Goal: Task Accomplishment & Management: Use online tool/utility

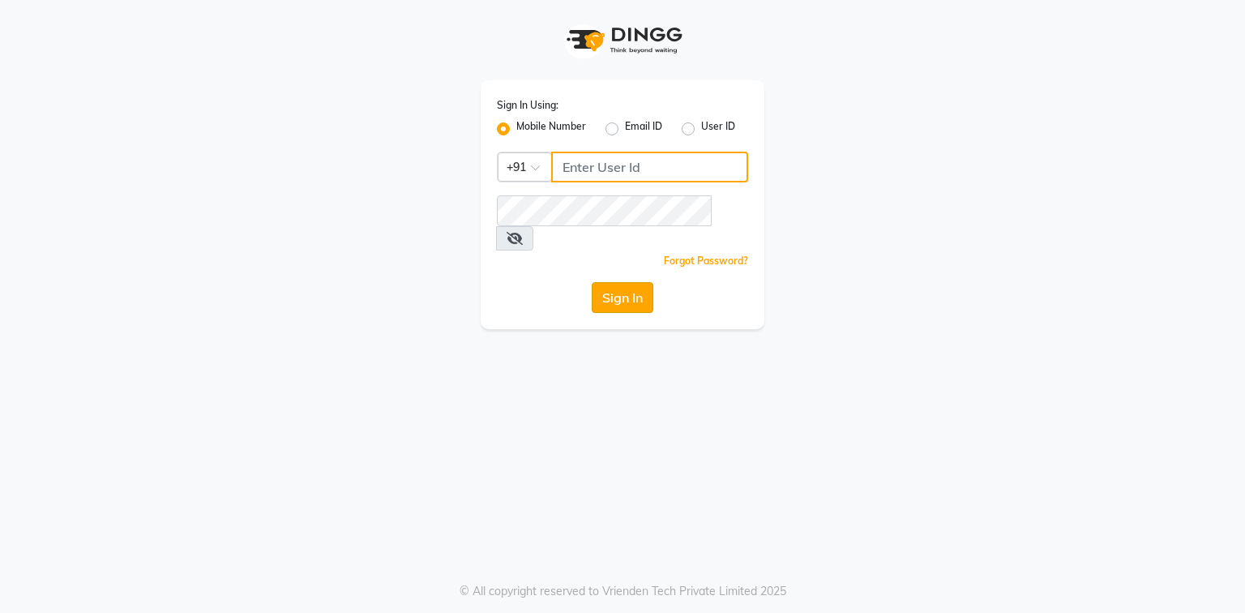
type input "9310550407"
click at [616, 282] on button "Sign In" at bounding box center [623, 297] width 62 height 31
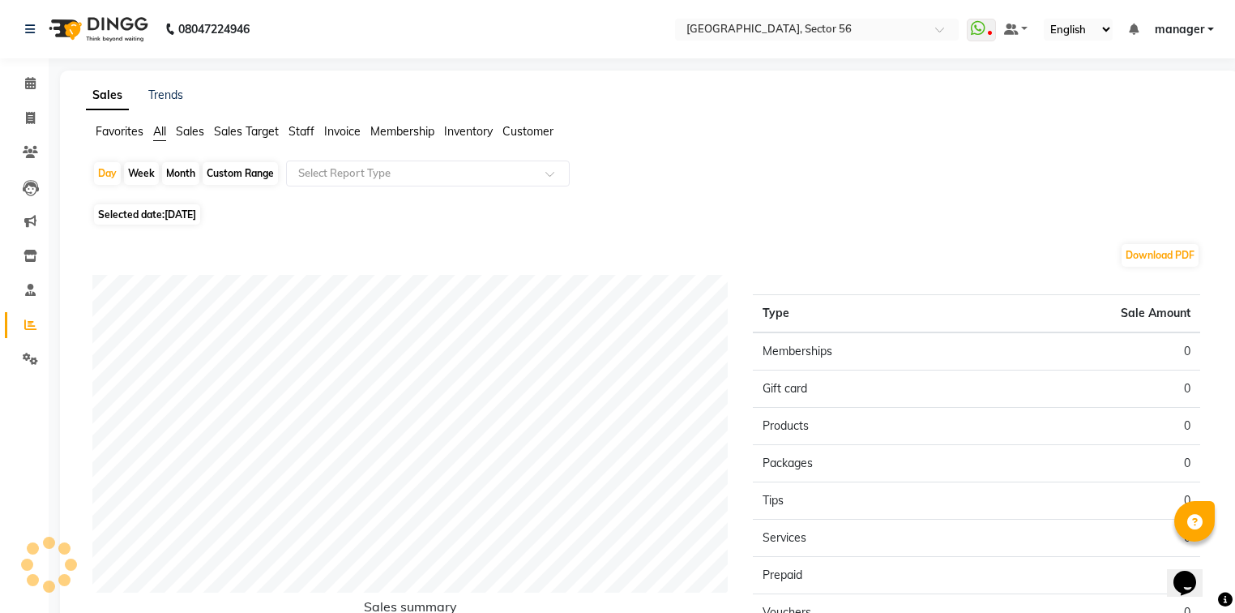
click at [188, 175] on div "Month" at bounding box center [180, 173] width 37 height 23
select select "9"
select select "2025"
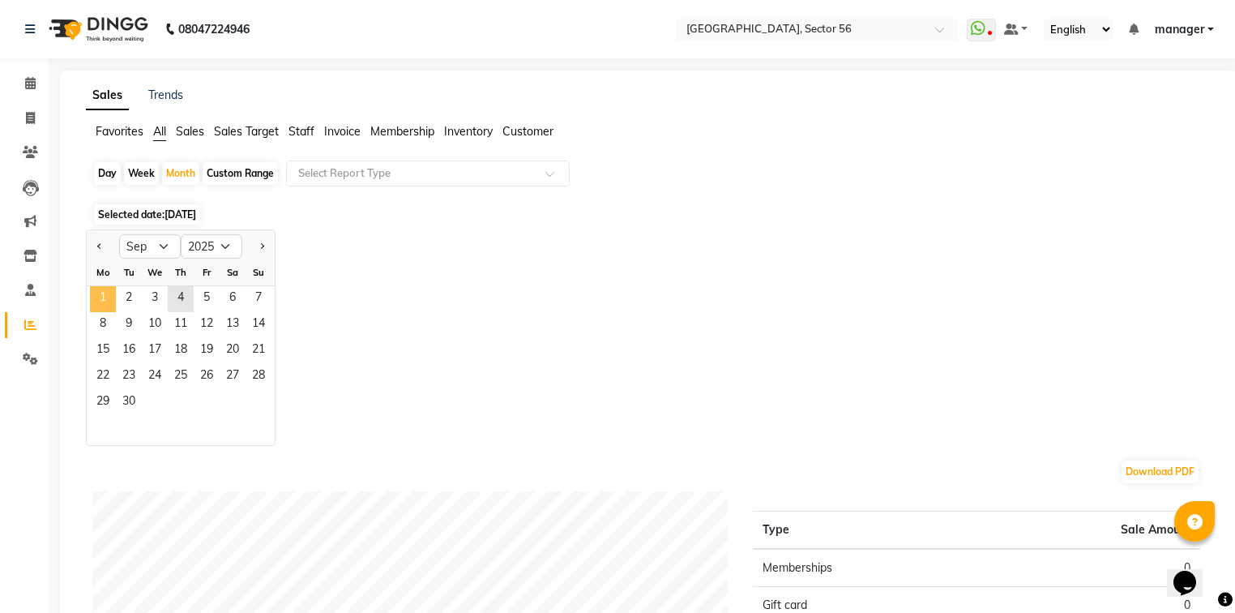
click at [100, 302] on span "1" at bounding box center [103, 299] width 26 height 26
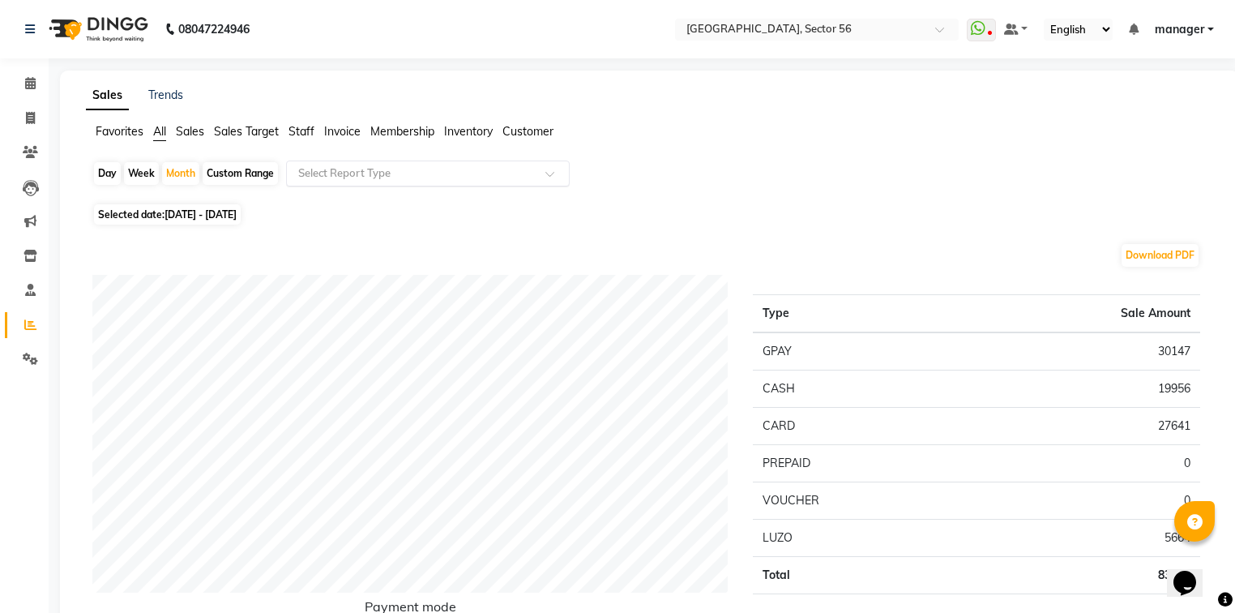
click at [337, 171] on input "text" at bounding box center [411, 173] width 233 height 16
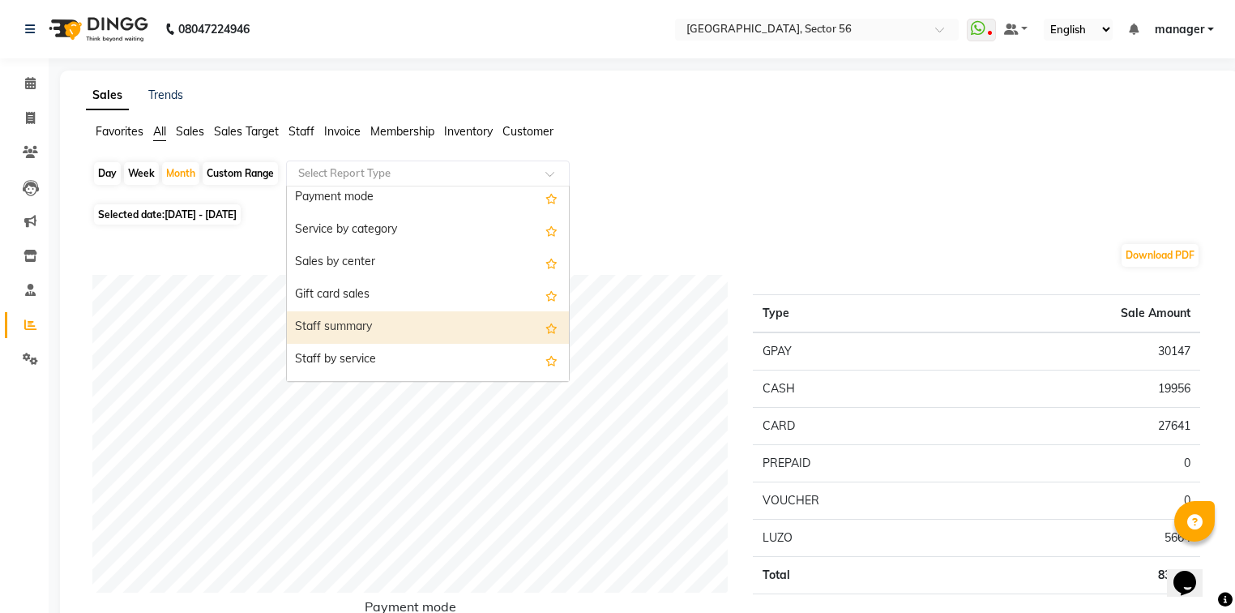
scroll to position [324, 0]
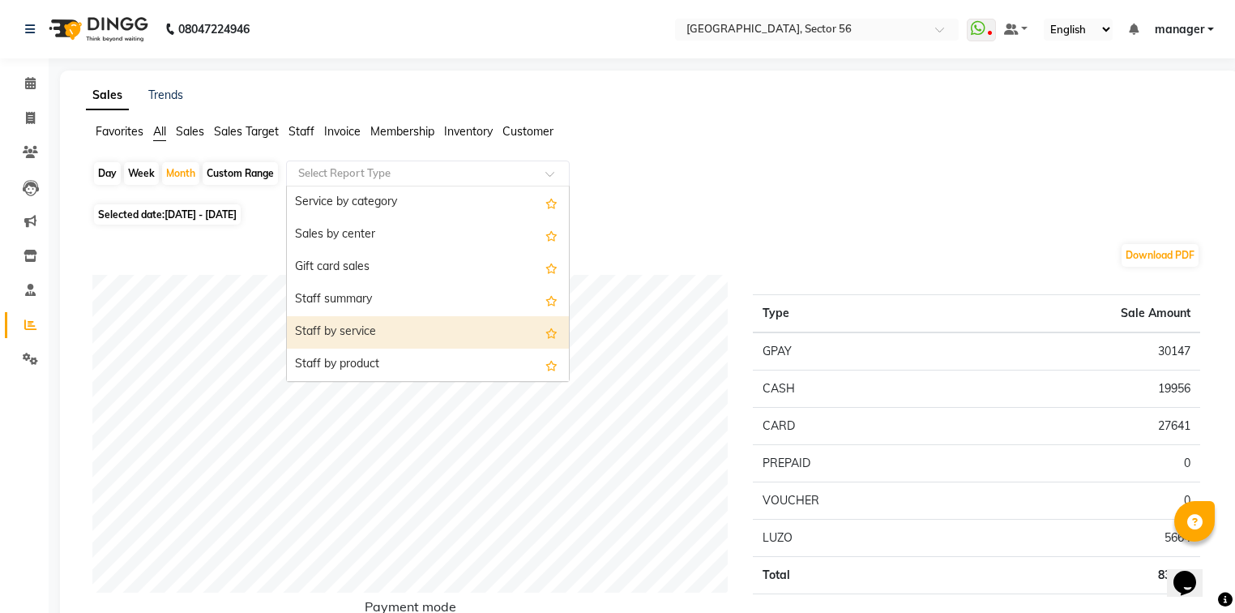
click at [360, 336] on div "Staff by service" at bounding box center [428, 332] width 282 height 32
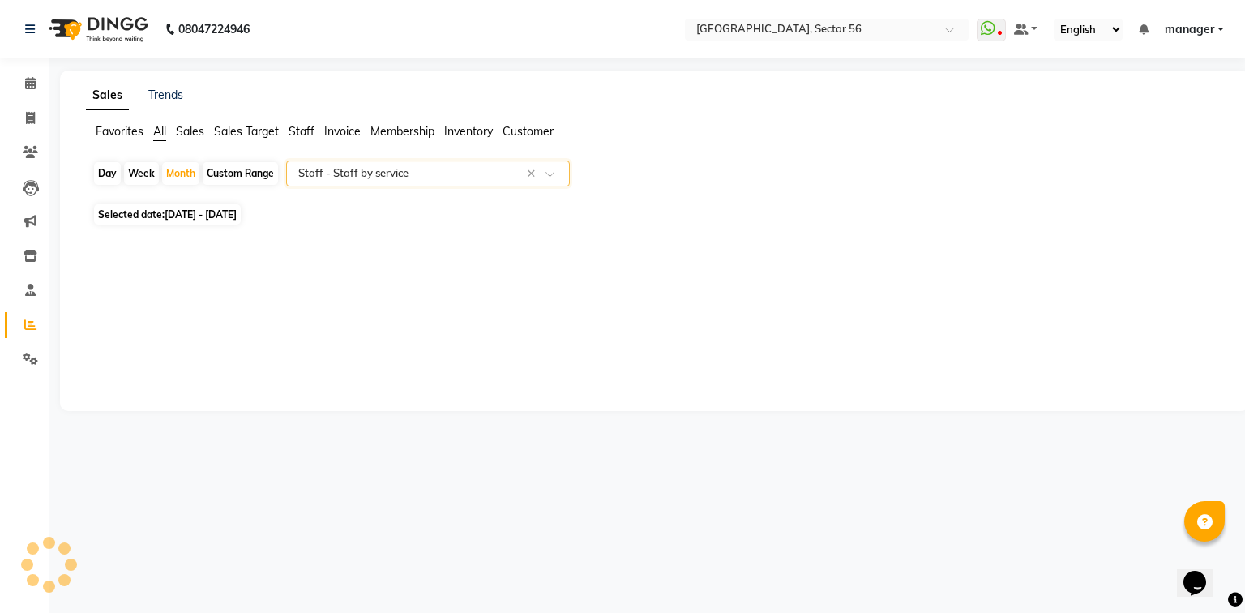
select select "full_report"
select select "csv"
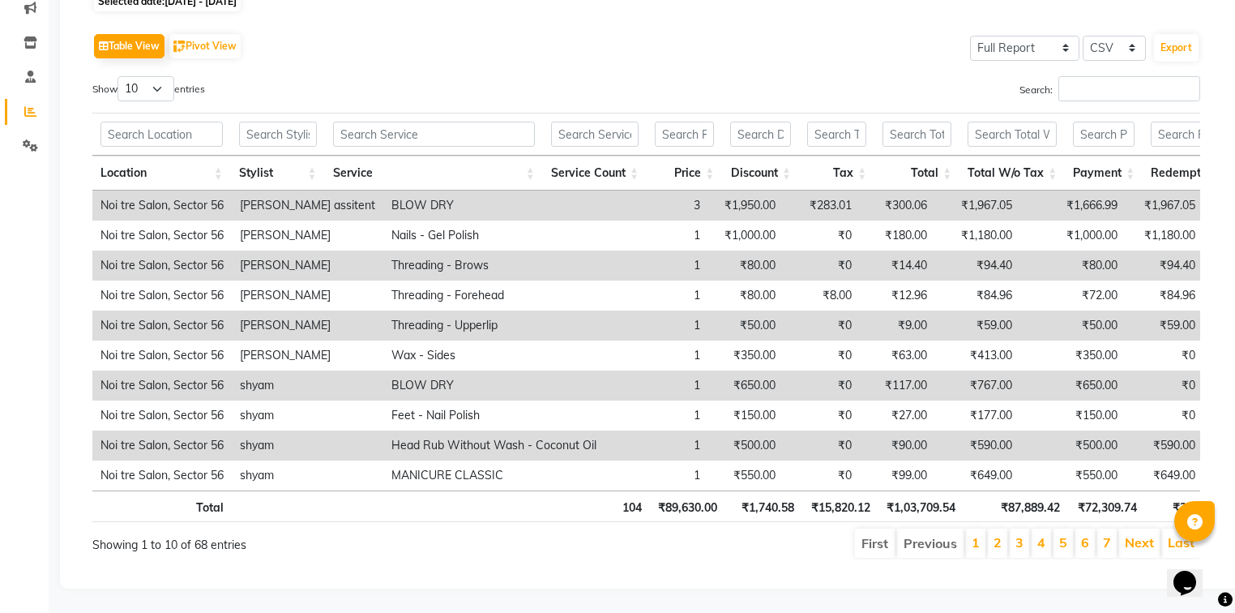
scroll to position [101, 0]
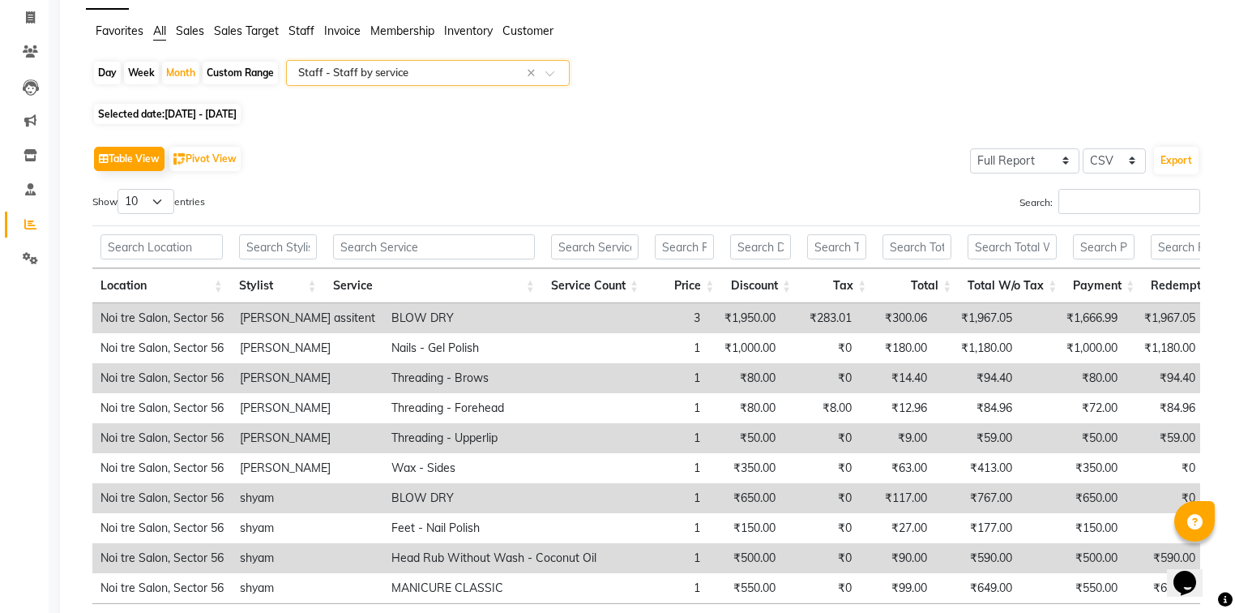
click at [204, 113] on span "[DATE] - [DATE]" at bounding box center [201, 114] width 72 height 12
select select "9"
select select "2025"
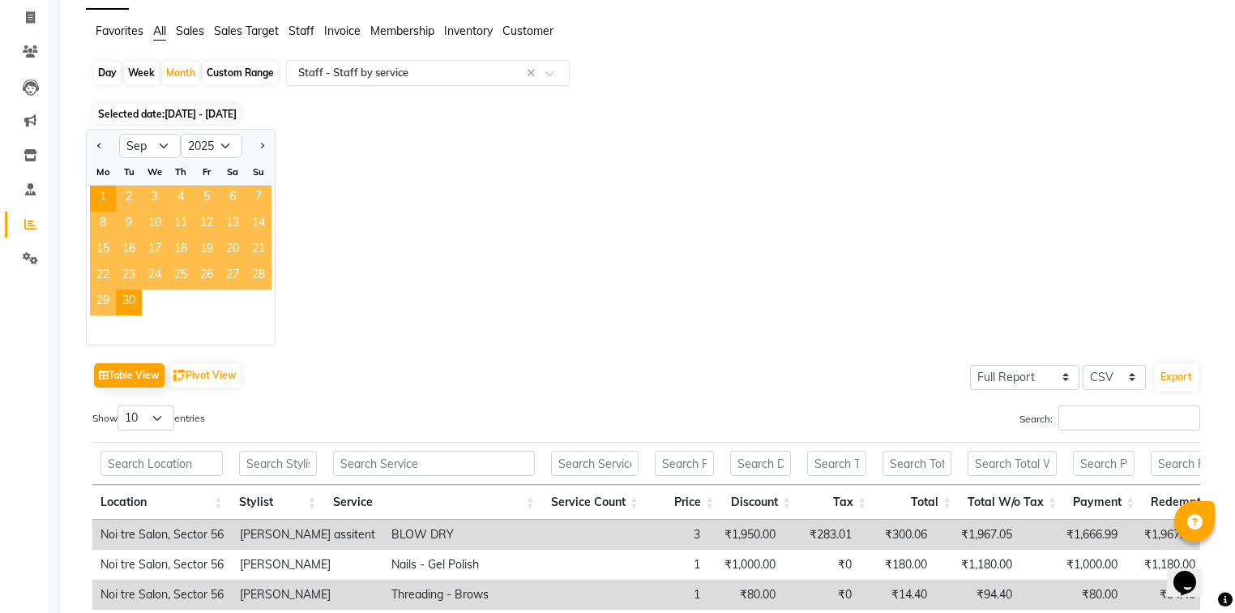
click at [389, 70] on input "text" at bounding box center [411, 73] width 233 height 16
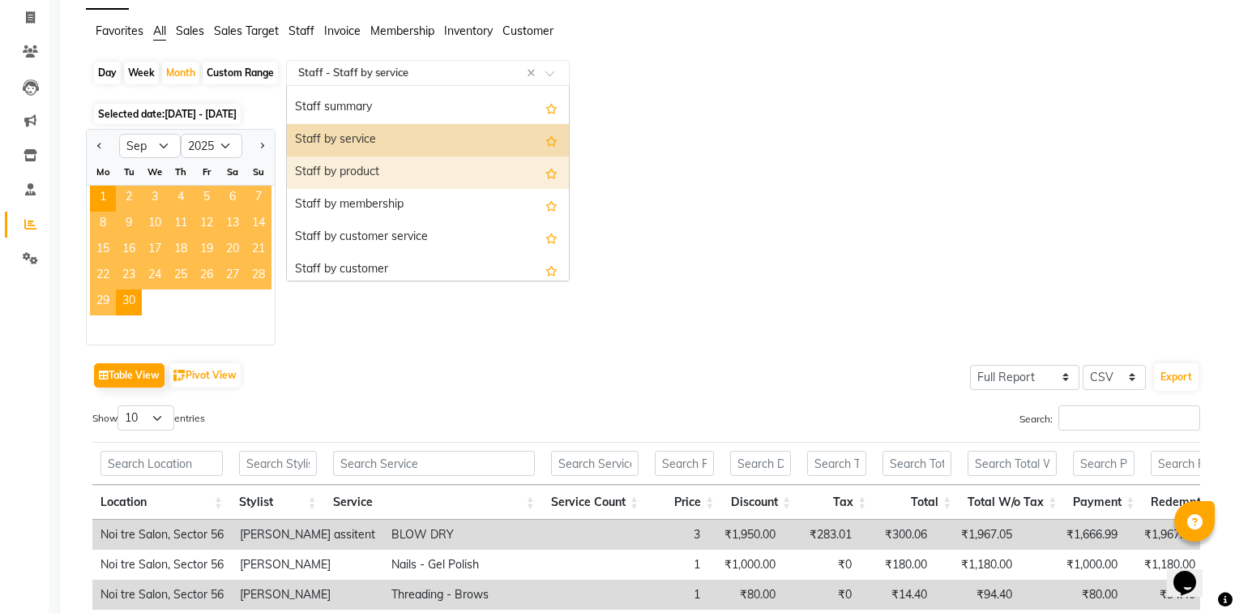
scroll to position [389, 0]
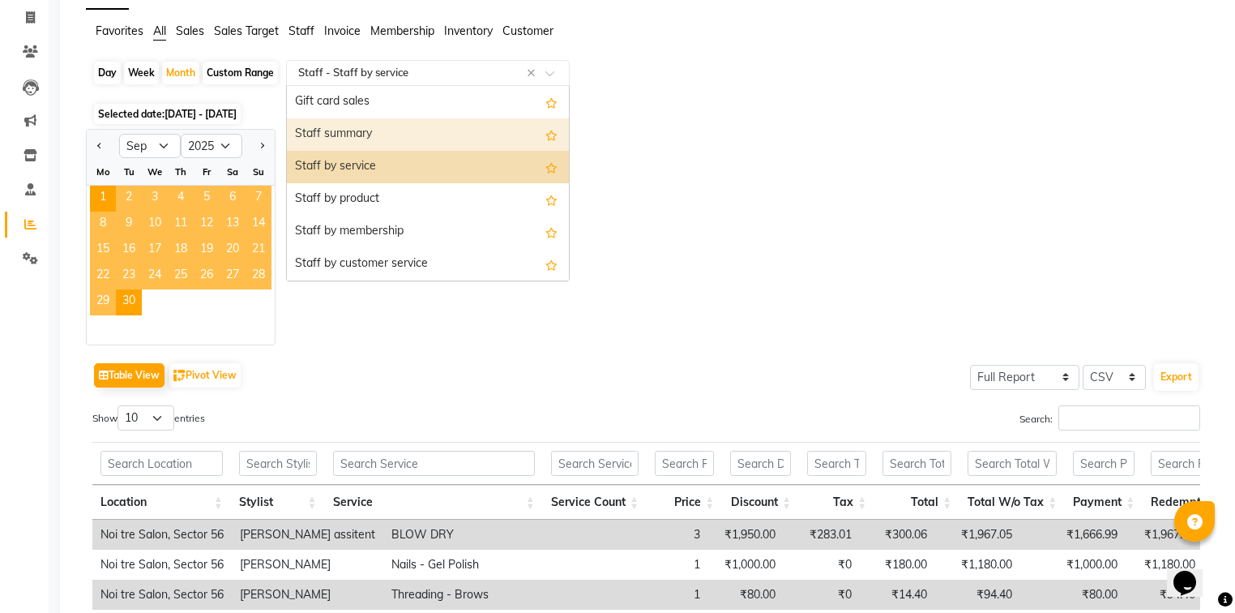
click at [438, 138] on div "Staff summary" at bounding box center [428, 134] width 282 height 32
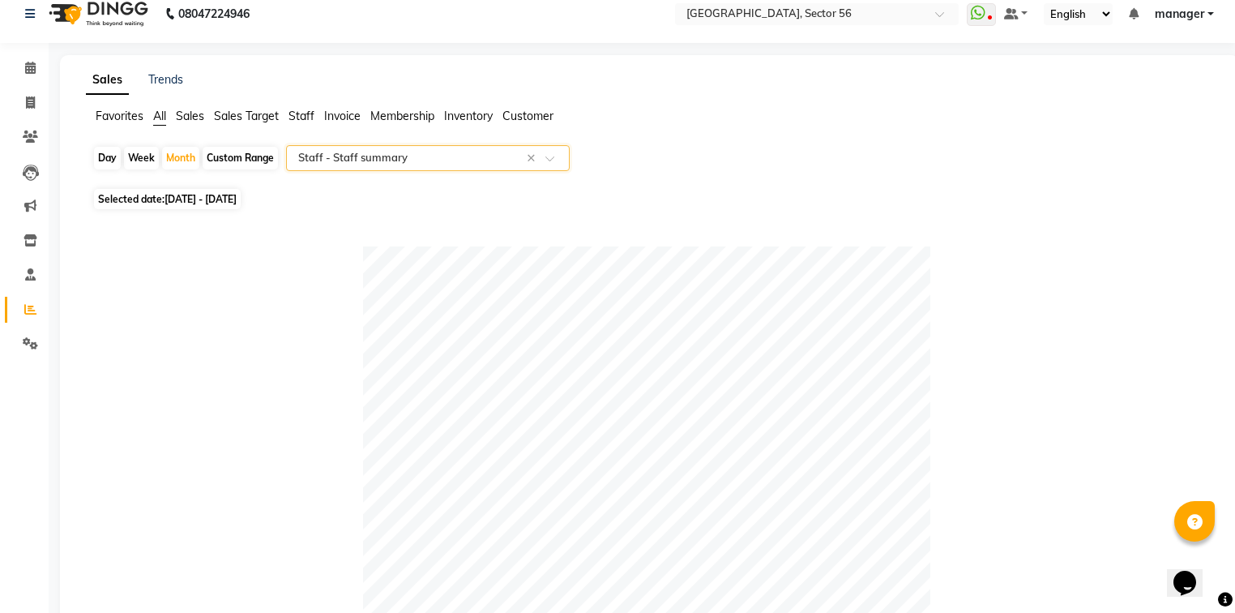
scroll to position [0, 0]
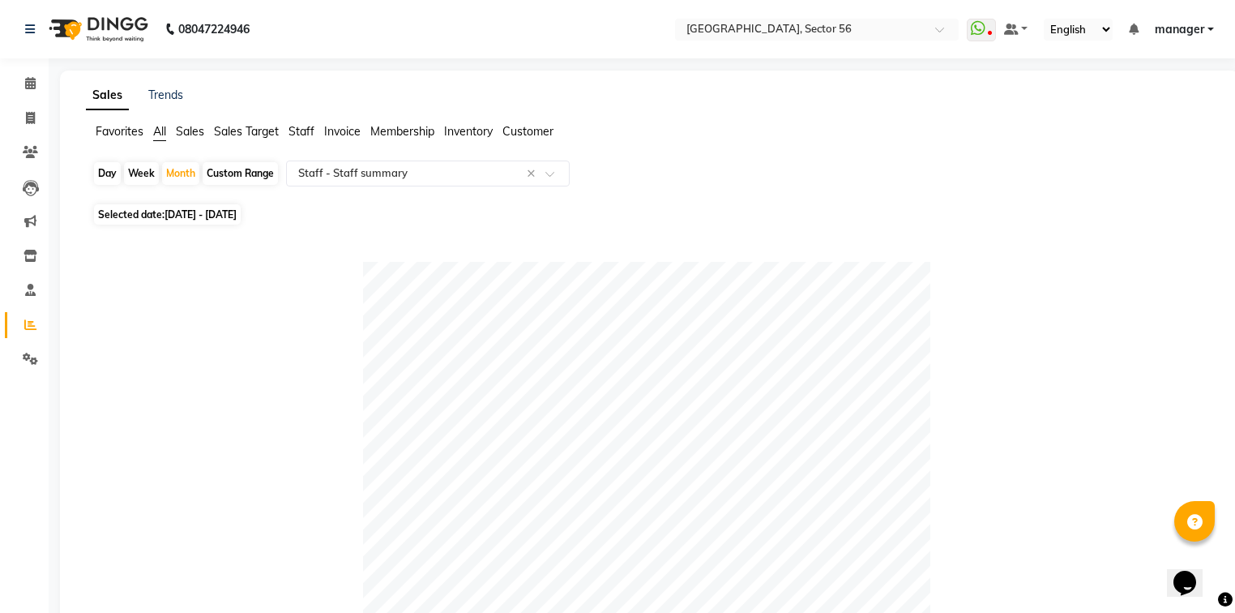
click at [110, 173] on div "Day" at bounding box center [107, 173] width 27 height 23
select select "9"
select select "2025"
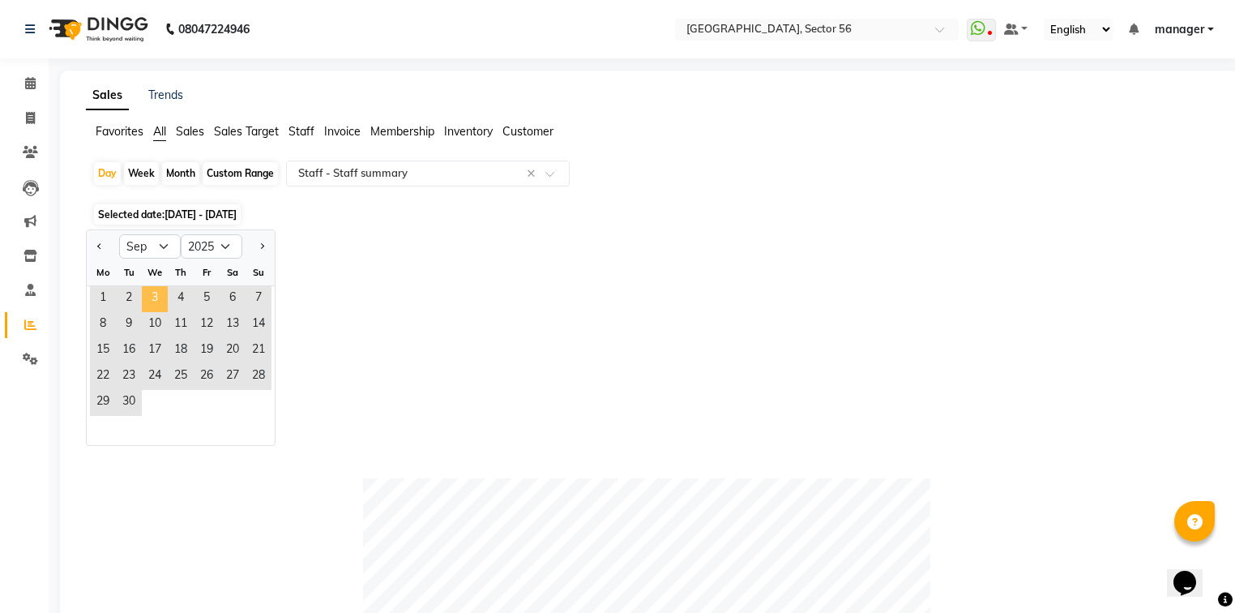
click at [150, 298] on span "3" at bounding box center [155, 299] width 26 height 26
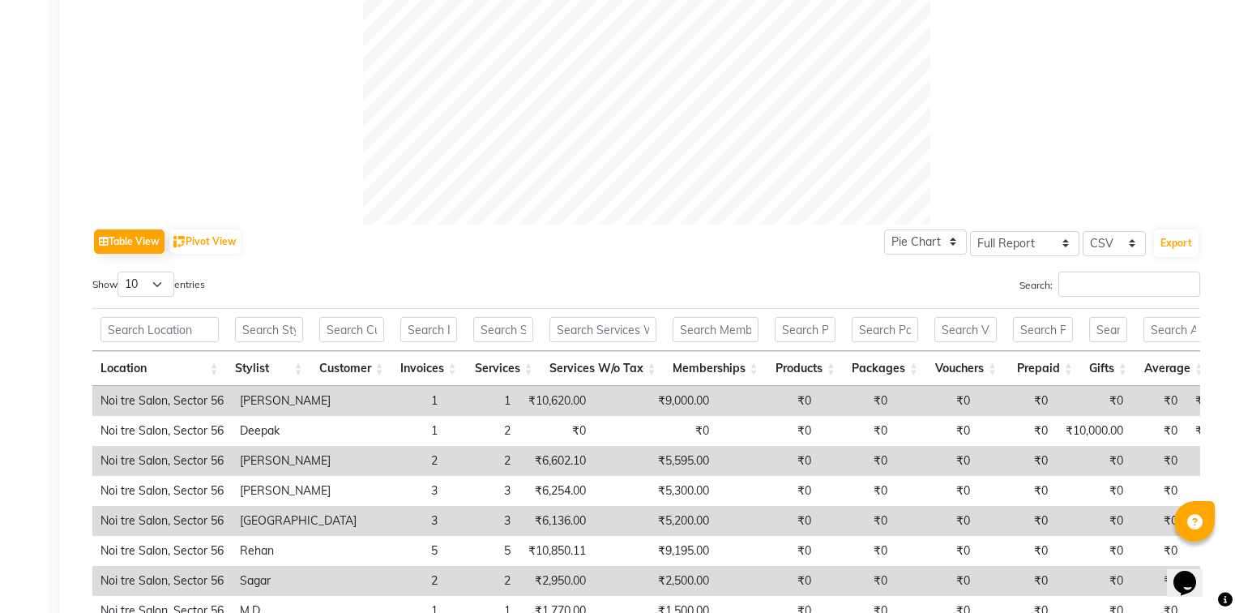
scroll to position [778, 0]
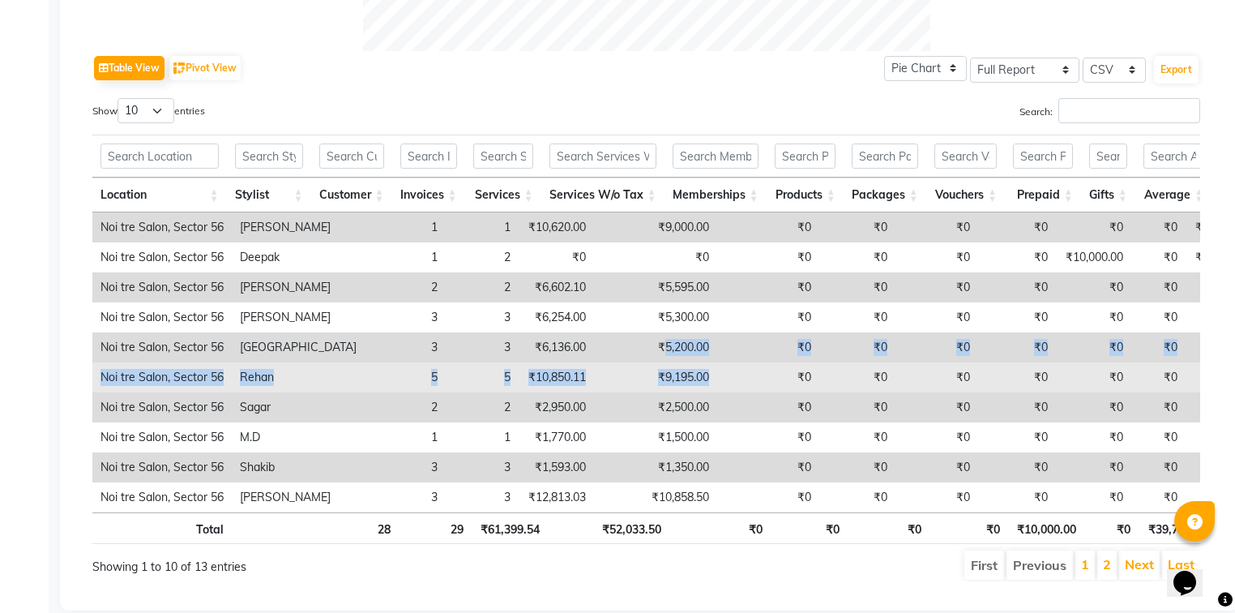
drag, startPoint x: 615, startPoint y: 347, endPoint x: 699, endPoint y: 374, distance: 87.9
click at [699, 374] on tbody "Noi tre Salon, Sector 56 [GEOGRAPHIC_DATA] Sir 1 1 ₹10,620.00 ₹9,000.00 ₹0 ₹0 ₹…" at bounding box center [961, 362] width 1739 height 300
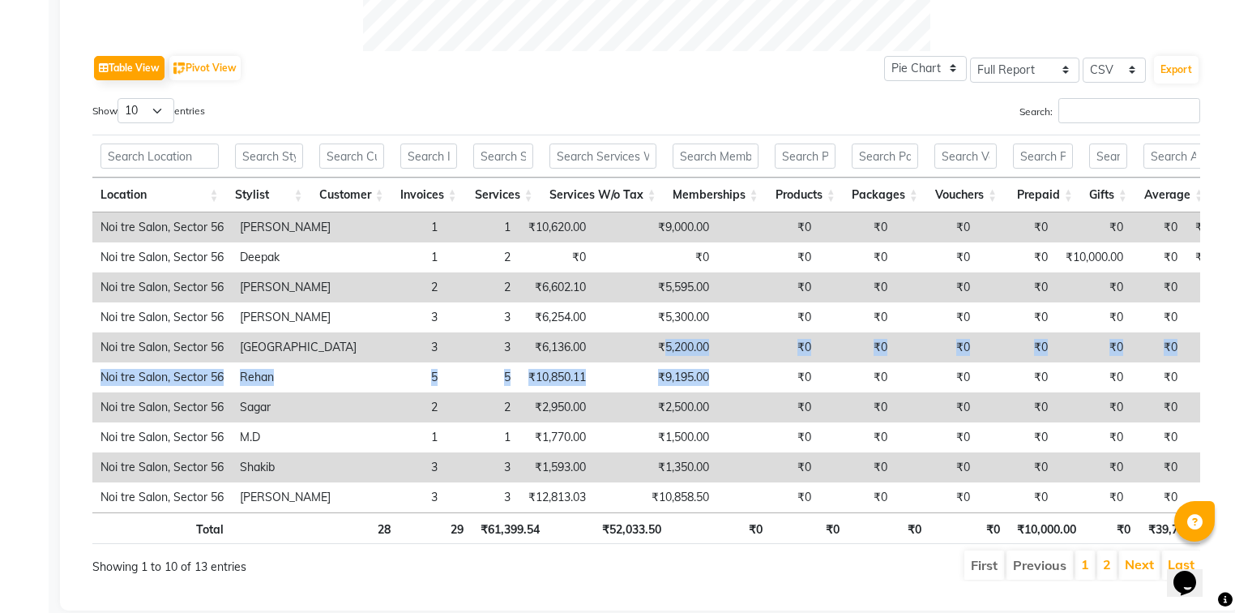
click at [628, 344] on td "₹5,200.00" at bounding box center [655, 347] width 123 height 30
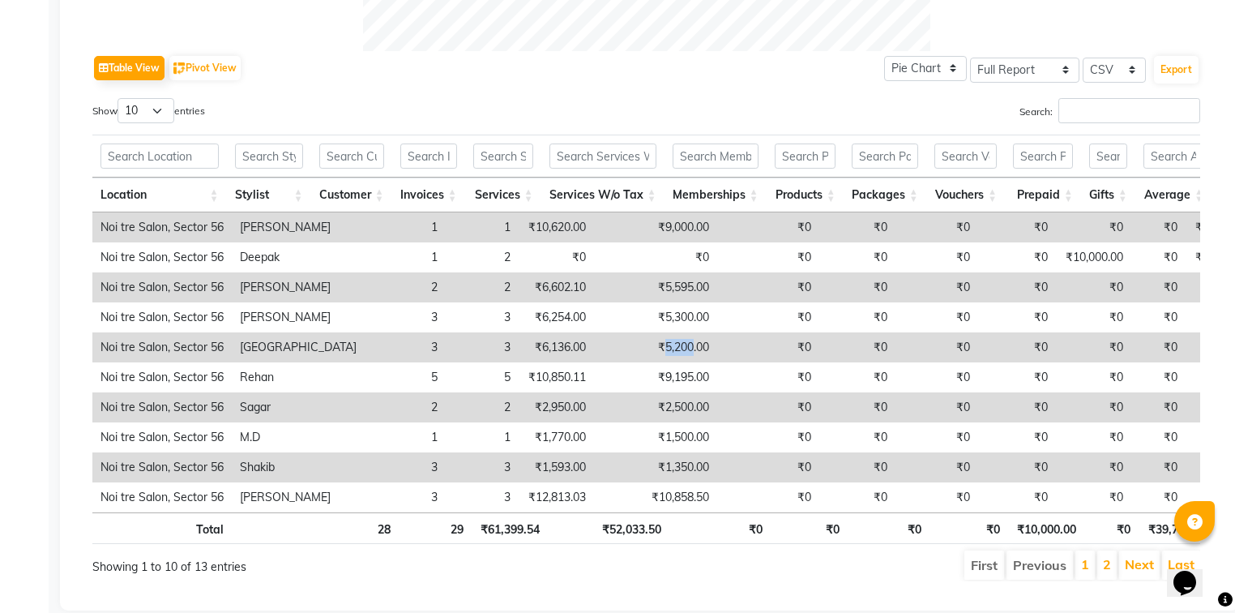
drag, startPoint x: 616, startPoint y: 349, endPoint x: 656, endPoint y: 349, distance: 39.7
click at [653, 349] on td "₹5,200.00" at bounding box center [655, 347] width 123 height 30
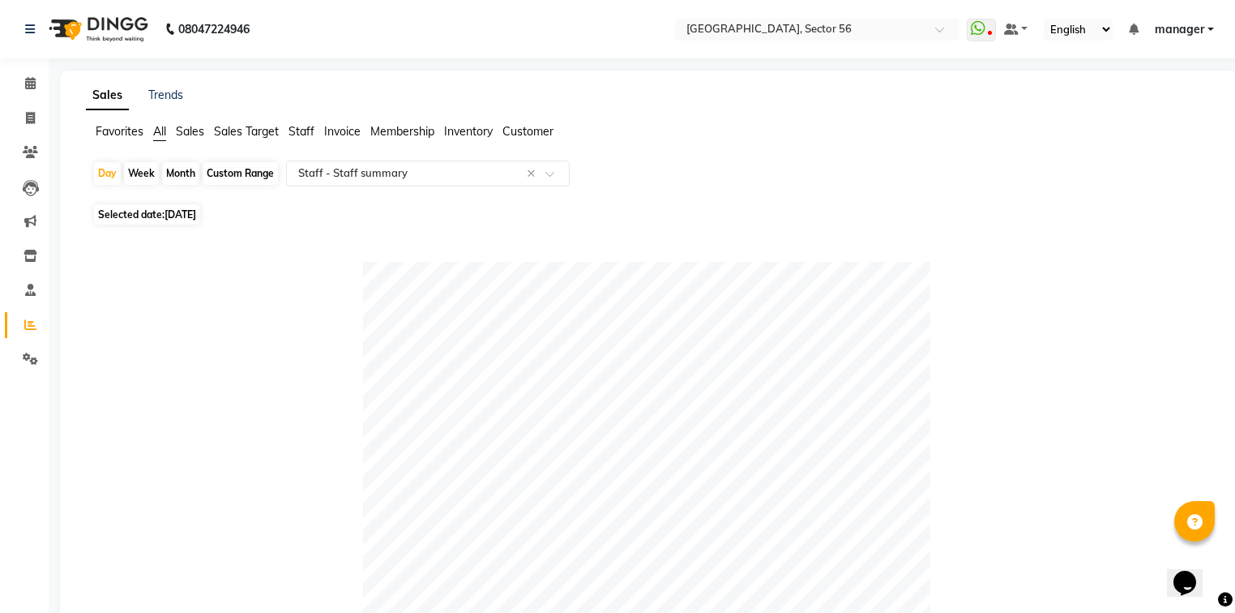
scroll to position [0, 0]
click at [110, 216] on span "Selected date: [DATE]" at bounding box center [147, 214] width 106 height 20
select select "9"
select select "2025"
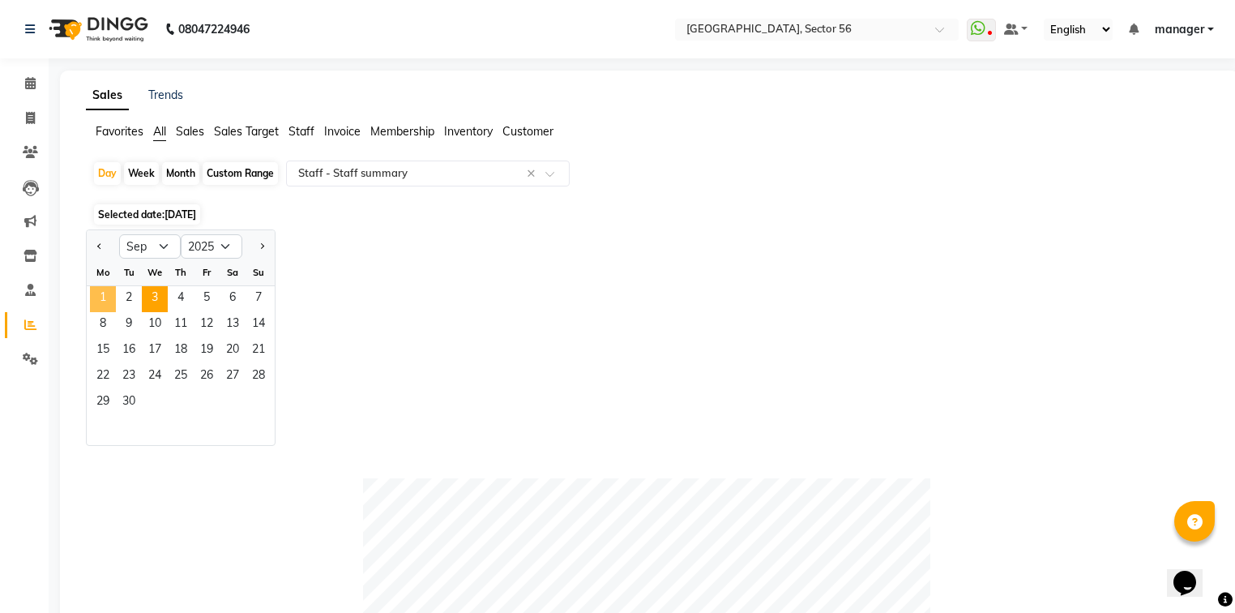
click at [110, 297] on span "1" at bounding box center [103, 299] width 26 height 26
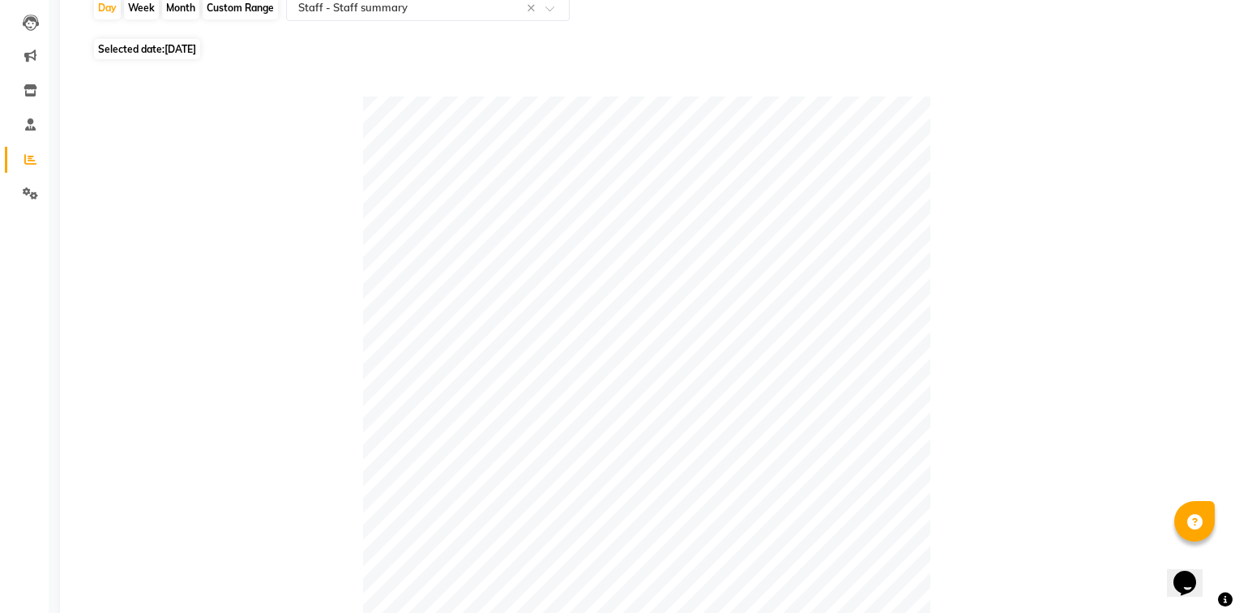
scroll to position [109, 0]
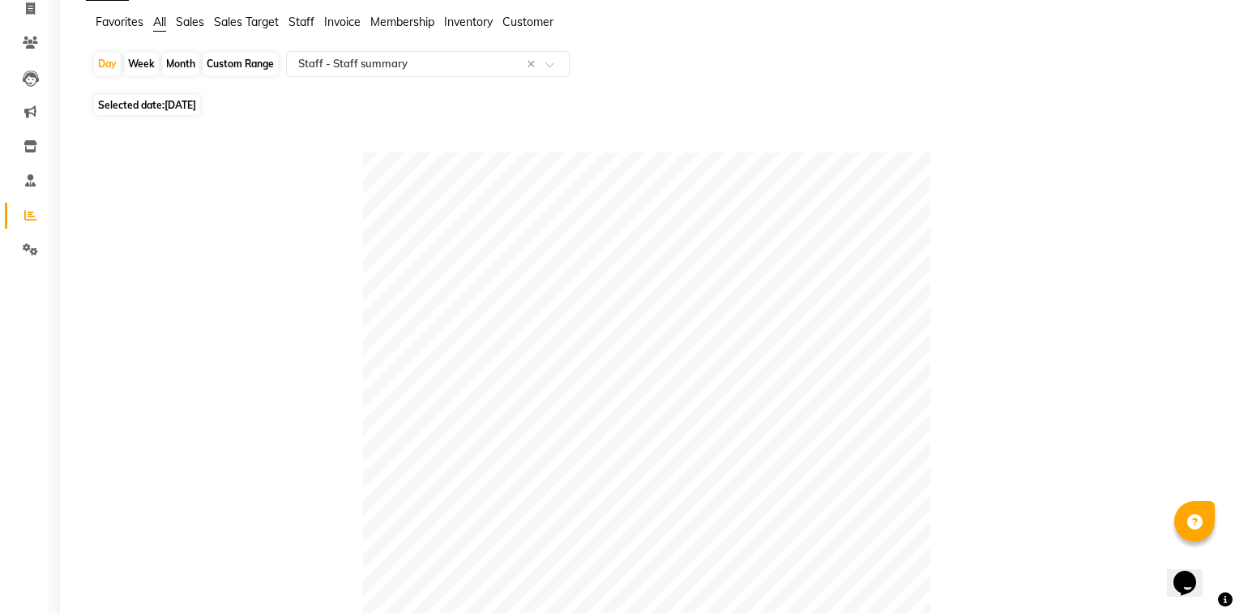
click at [140, 109] on span "Selected date: [DATE]" at bounding box center [147, 105] width 106 height 20
select select "9"
select select "2025"
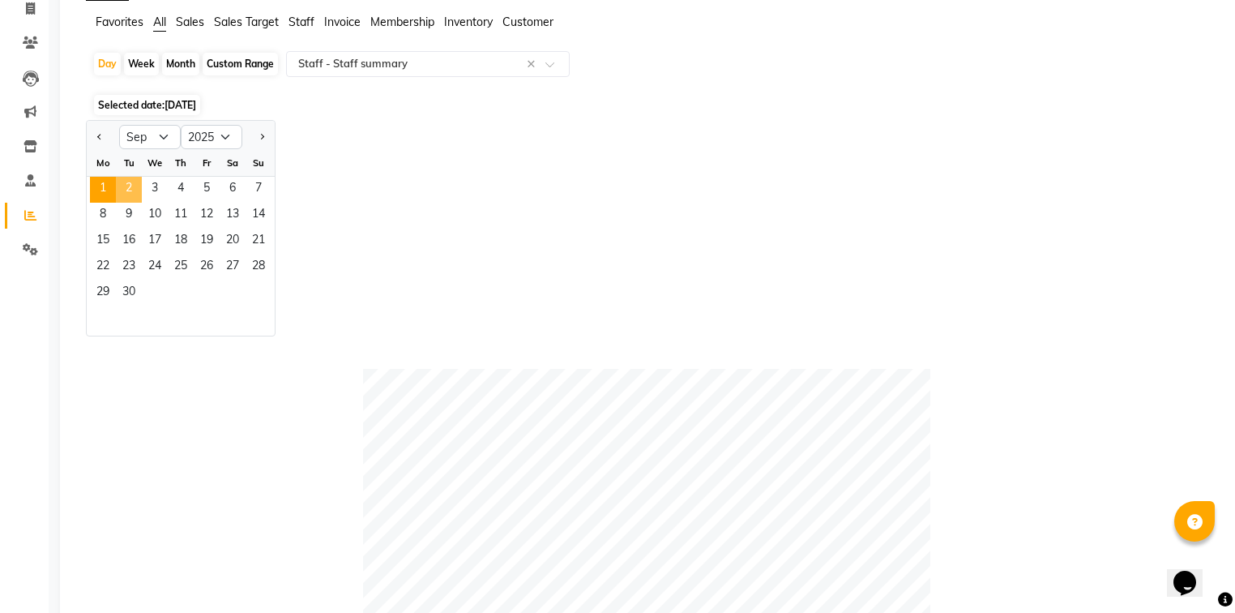
click at [133, 182] on span "2" at bounding box center [129, 190] width 26 height 26
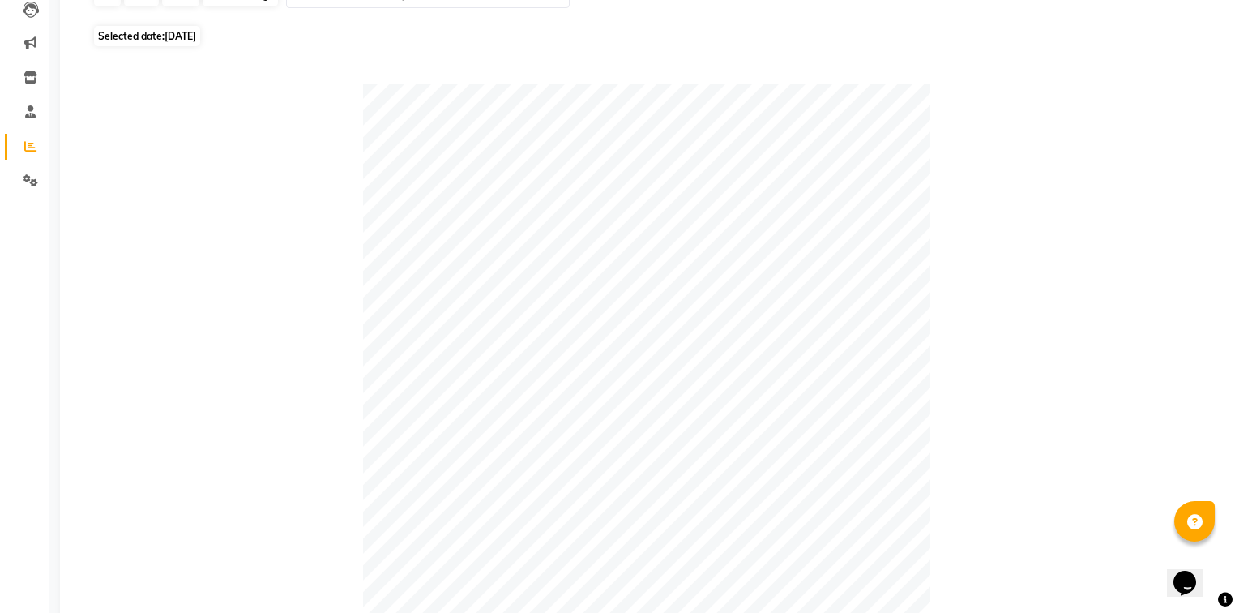
scroll to position [75, 0]
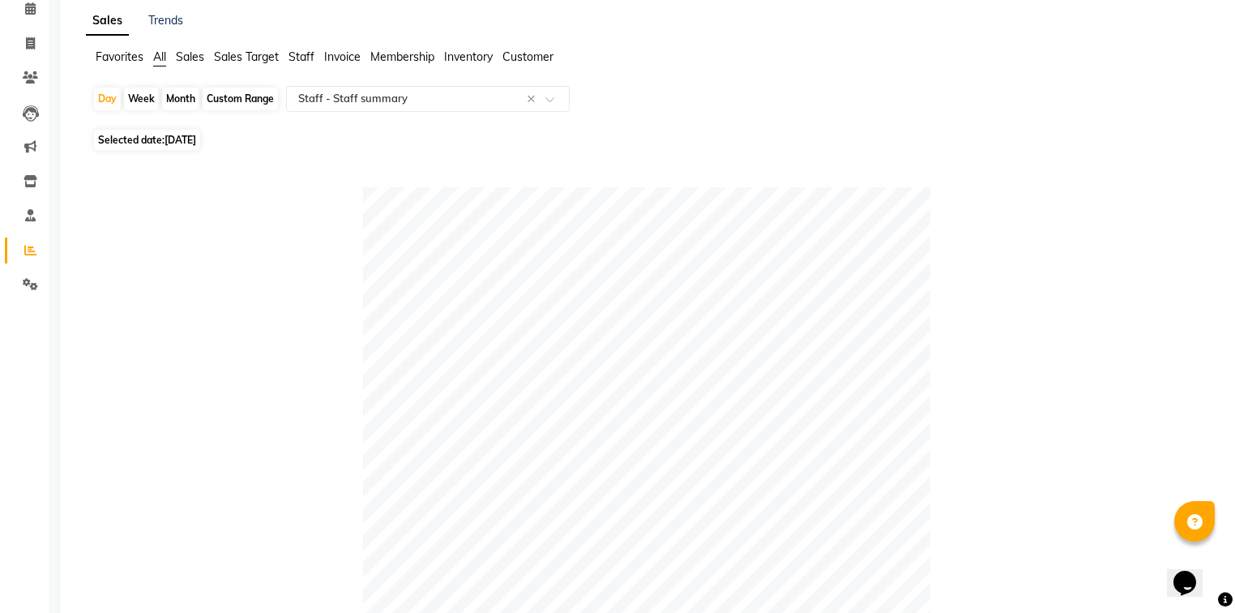
click at [175, 146] on span "Selected date: [DATE]" at bounding box center [147, 140] width 106 height 20
select select "9"
select select "2025"
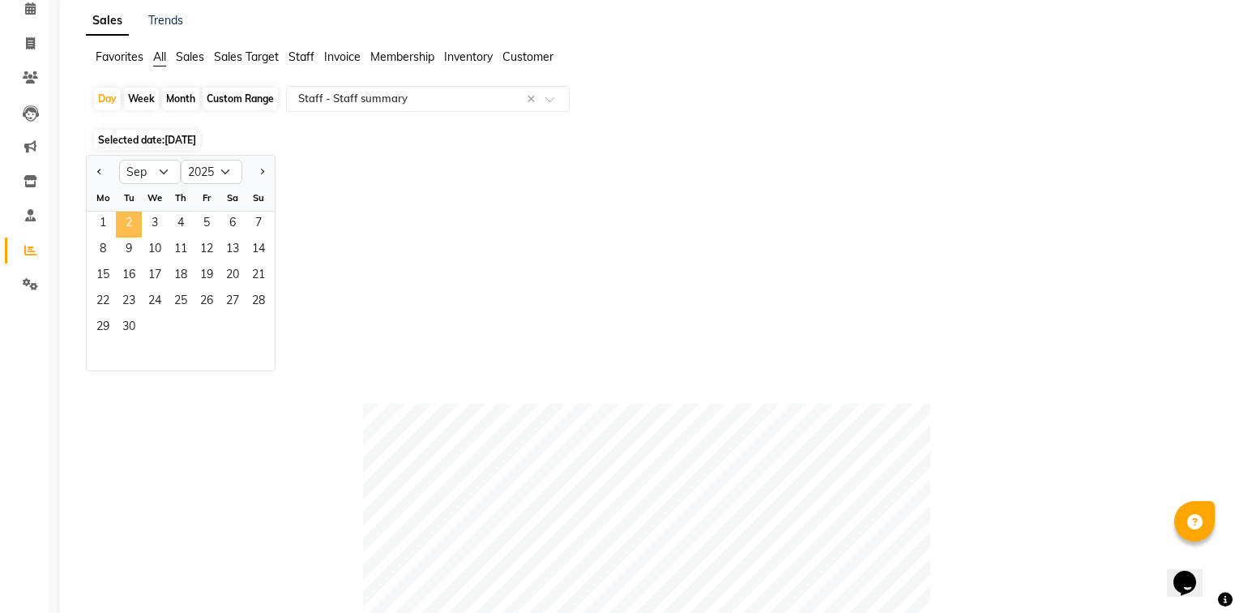
click at [126, 224] on span "2" at bounding box center [129, 225] width 26 height 26
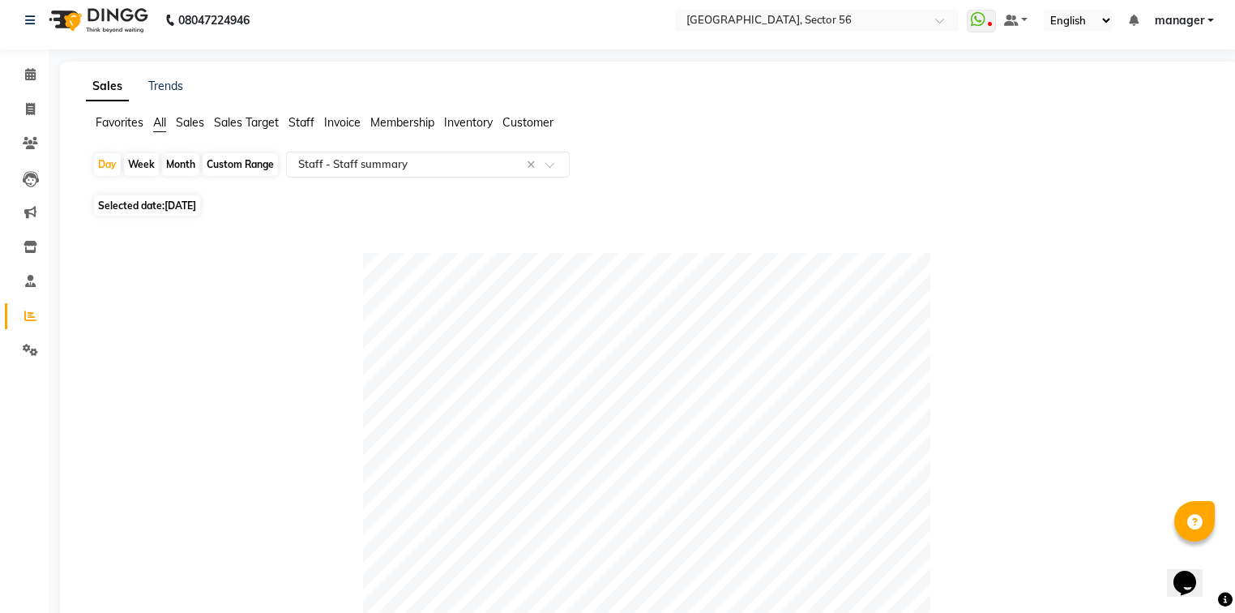
scroll to position [0, 0]
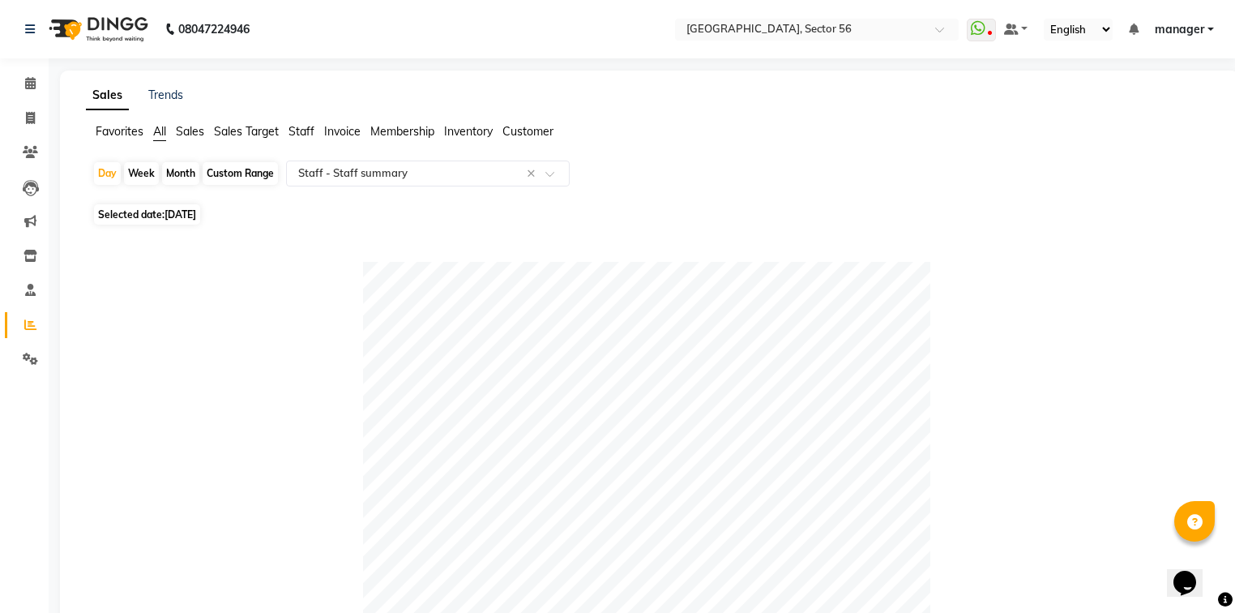
click at [182, 177] on div "Month" at bounding box center [180, 173] width 37 height 23
select select "9"
select select "2025"
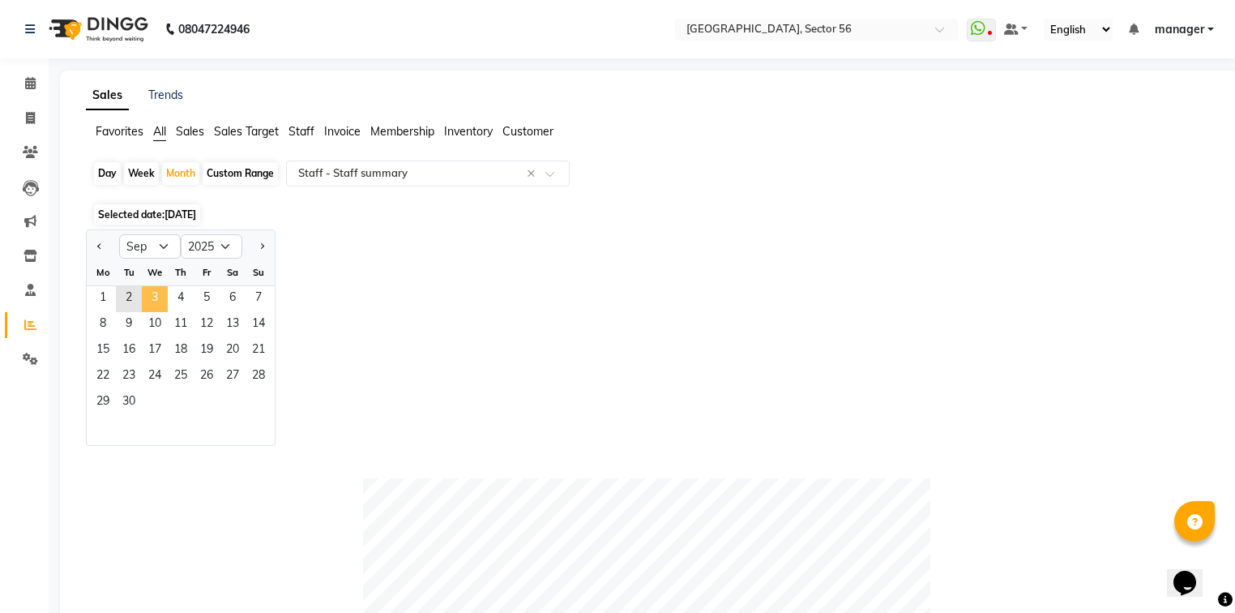
click at [159, 307] on span "3" at bounding box center [155, 299] width 26 height 26
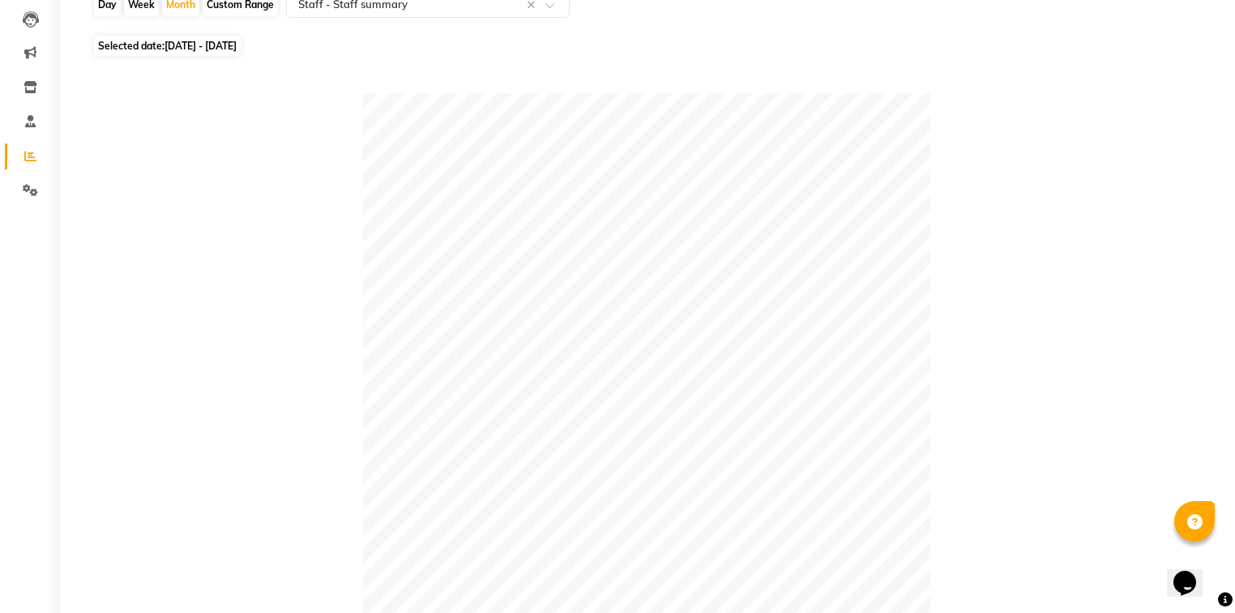
scroll to position [39, 0]
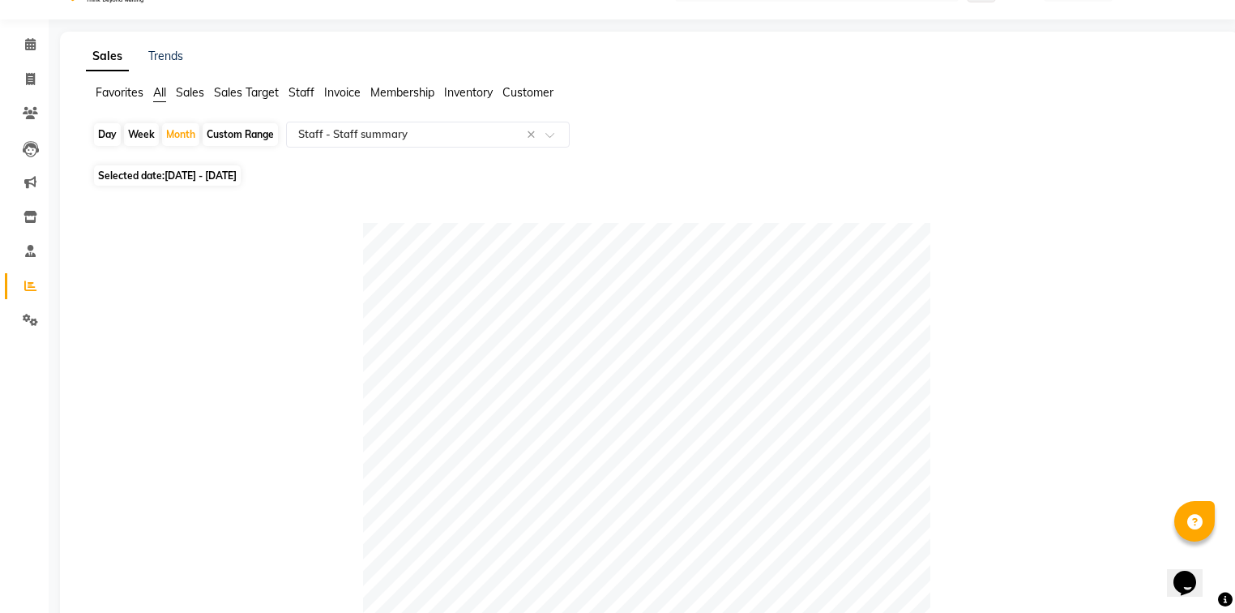
click at [100, 133] on div "Day" at bounding box center [107, 134] width 27 height 23
select select "9"
select select "2025"
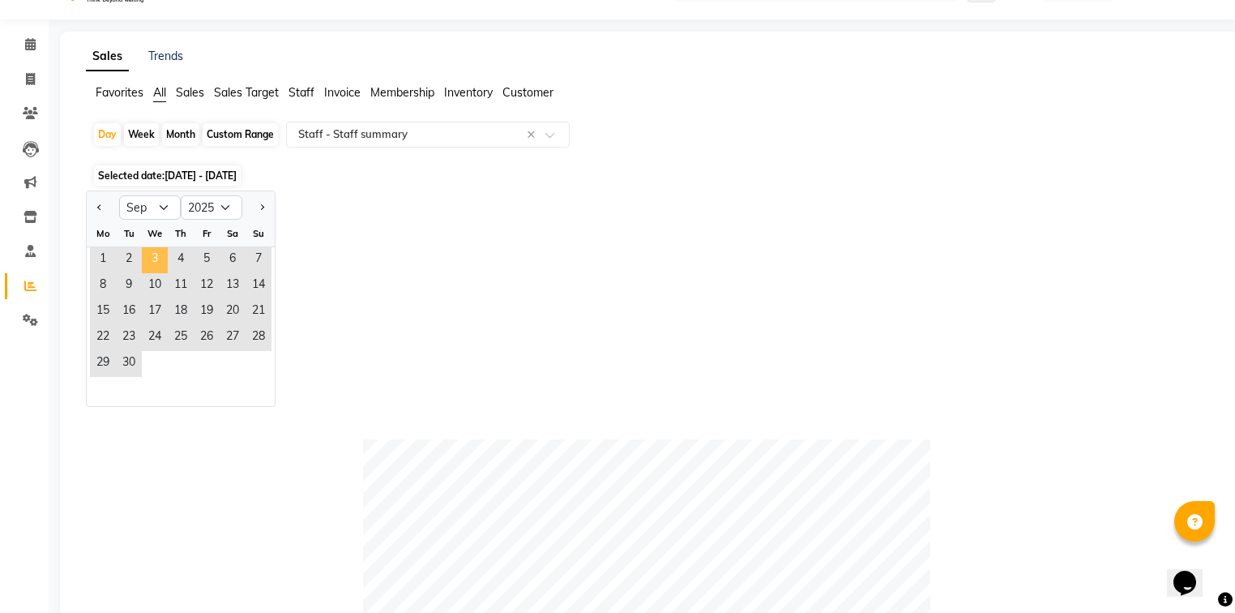
click at [149, 259] on span "3" at bounding box center [155, 260] width 26 height 26
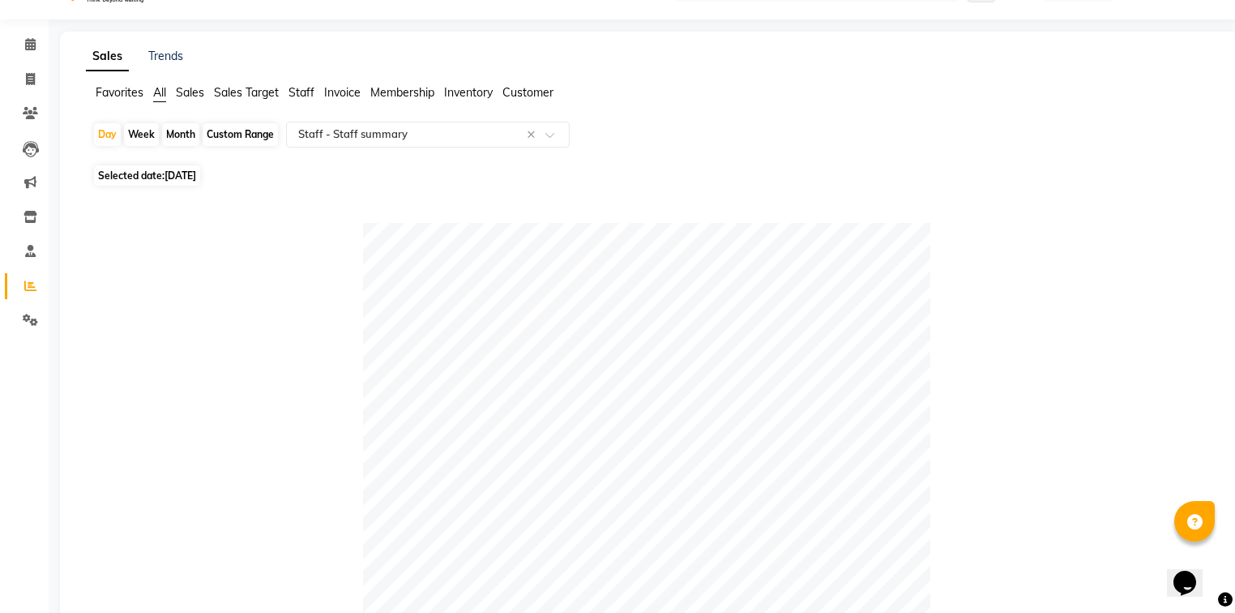
scroll to position [0, 0]
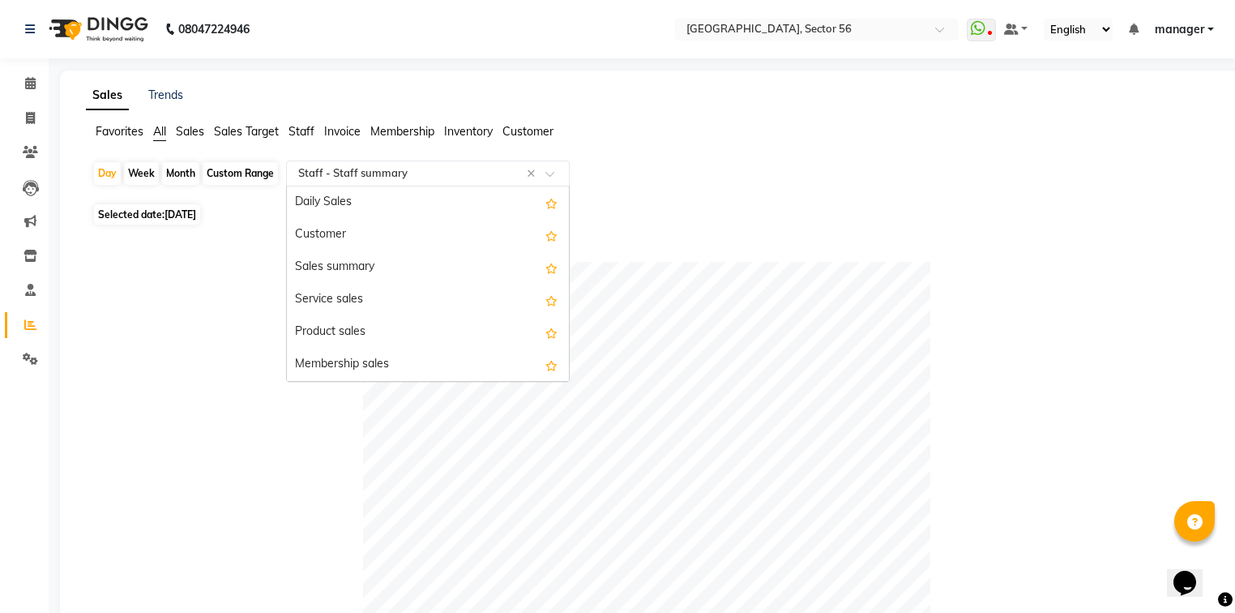
click at [293, 173] on div at bounding box center [428, 173] width 282 height 16
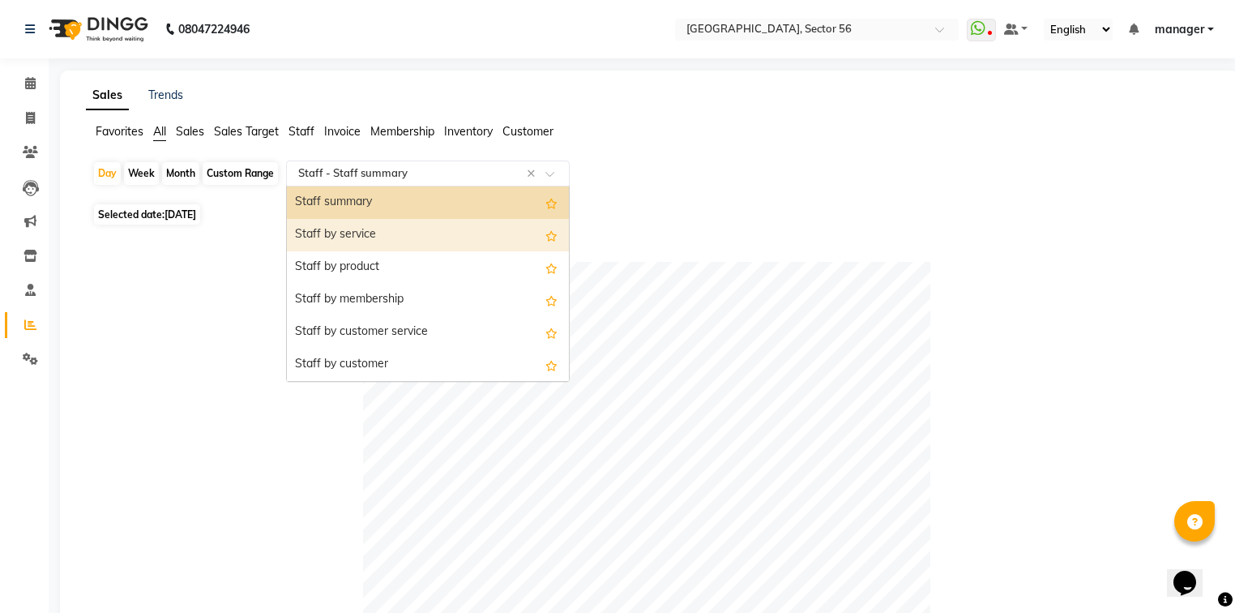
click at [308, 228] on div "Staff by service" at bounding box center [428, 235] width 282 height 32
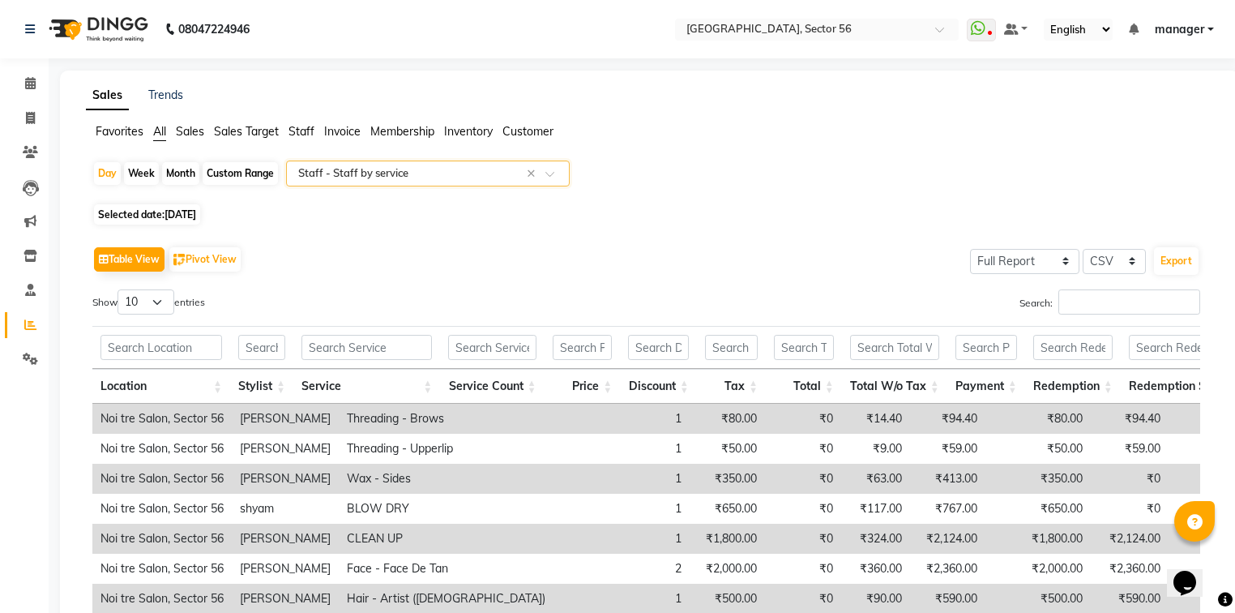
scroll to position [230, 0]
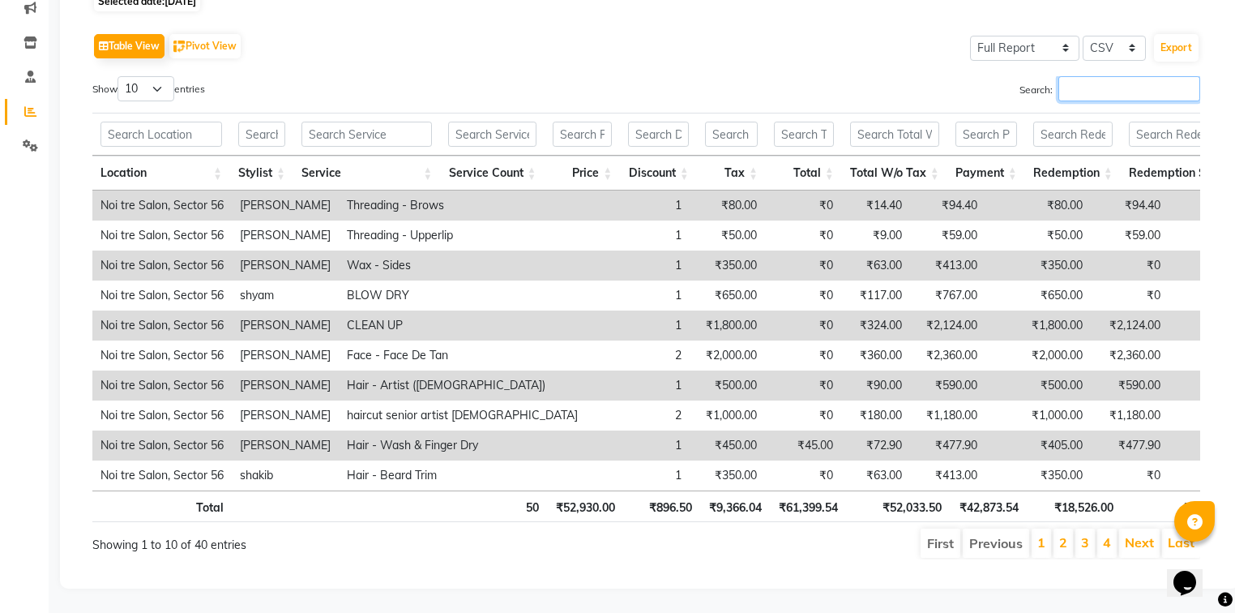
click at [1076, 76] on input "Search:" at bounding box center [1130, 88] width 142 height 25
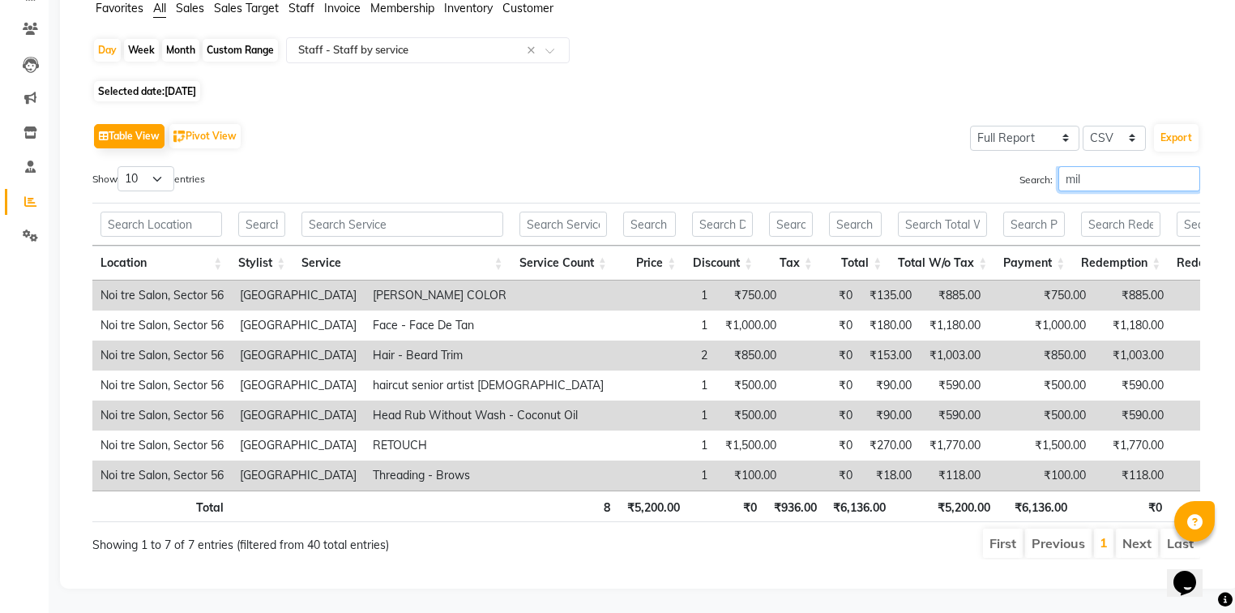
scroll to position [0, 0]
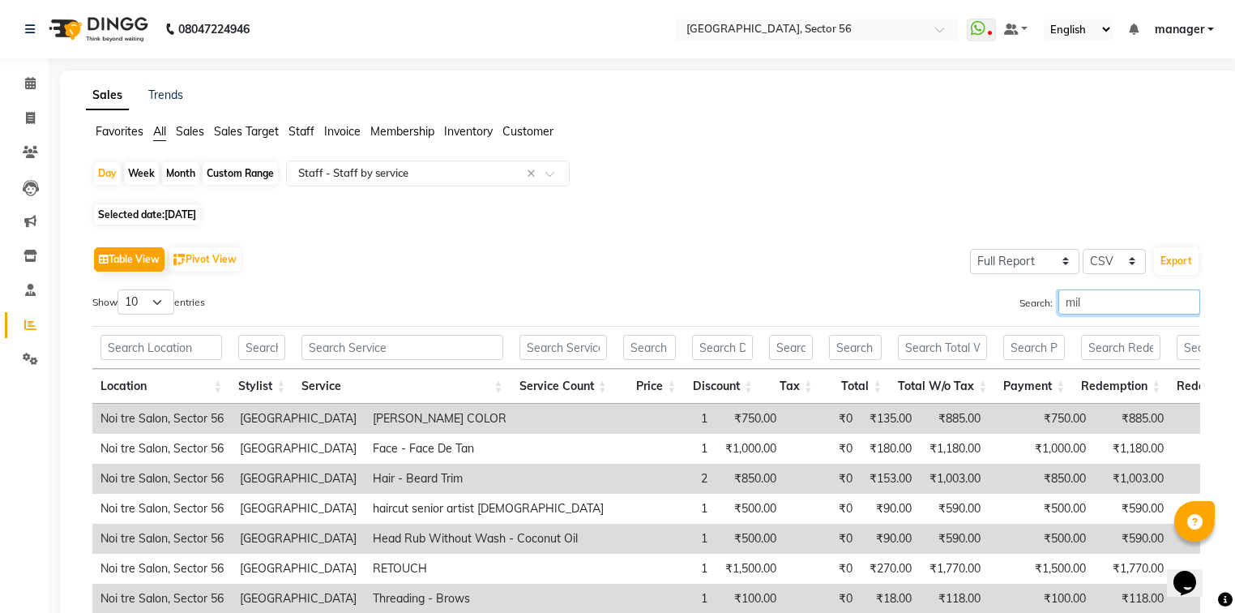
type input "mil"
click at [33, 120] on icon at bounding box center [30, 118] width 9 height 12
select select "service"
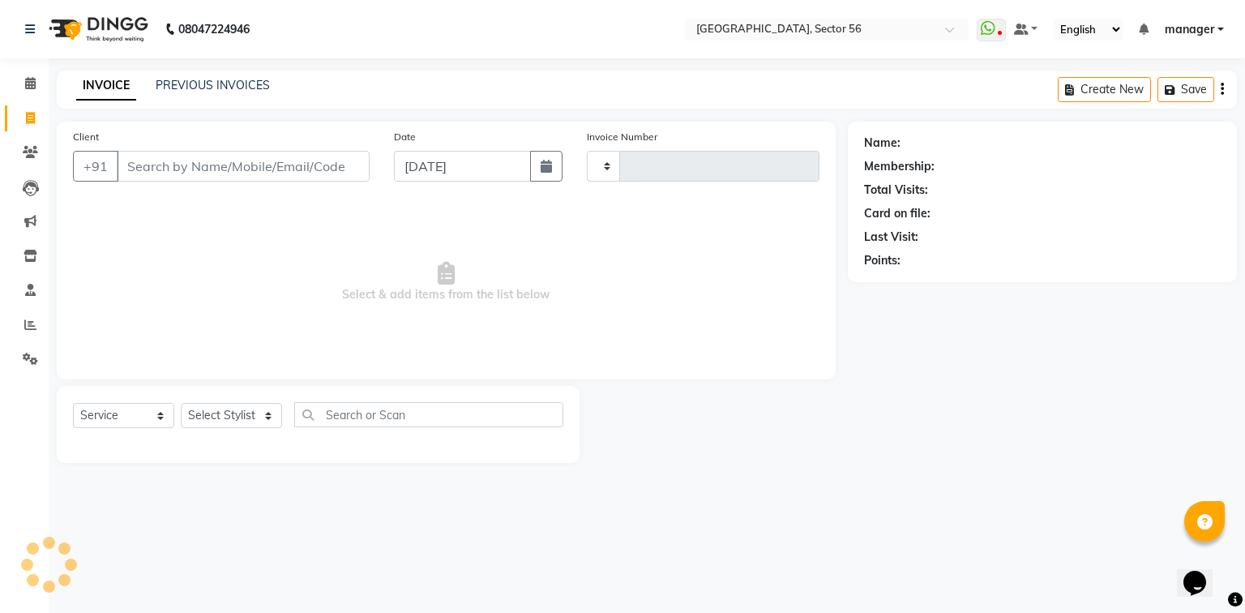
type input "6051"
select select "5557"
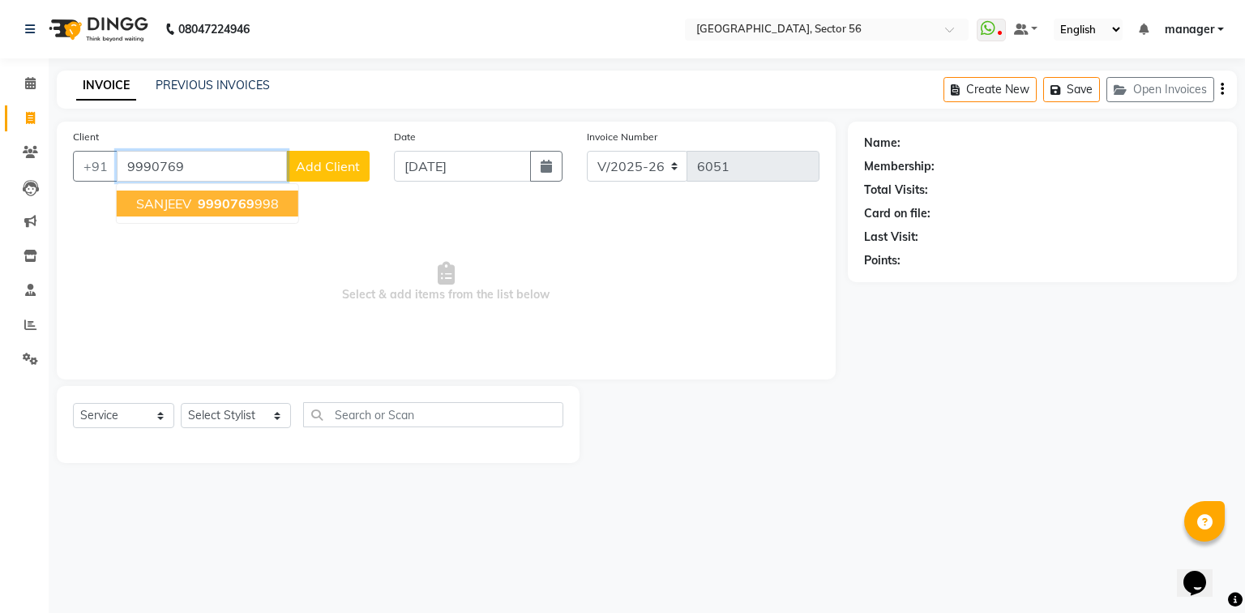
click at [186, 200] on span "SANJEEV" at bounding box center [163, 203] width 55 height 16
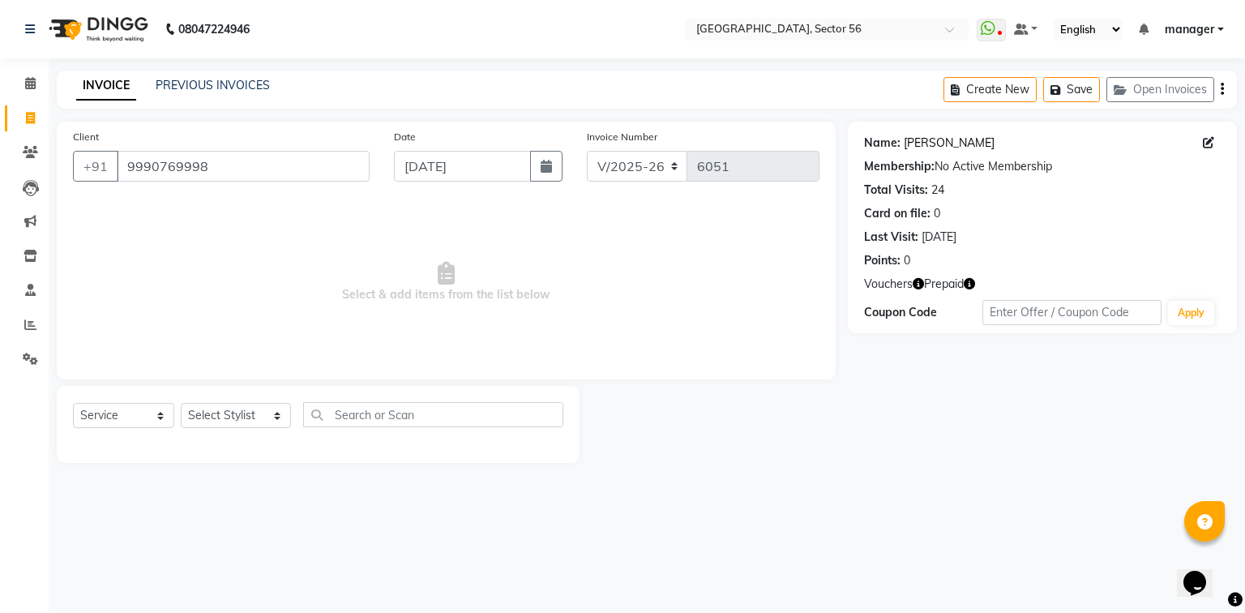
click at [921, 141] on link "[PERSON_NAME]" at bounding box center [949, 143] width 91 height 17
click at [247, 412] on select "Select Stylist [PERSON_NAME] [PERSON_NAME] [PERSON_NAME] MARKET STAFF amit amit…" at bounding box center [236, 415] width 110 height 25
click at [146, 165] on input "9990769998" at bounding box center [243, 166] width 253 height 31
click at [228, 165] on input "9990769998" at bounding box center [243, 166] width 253 height 31
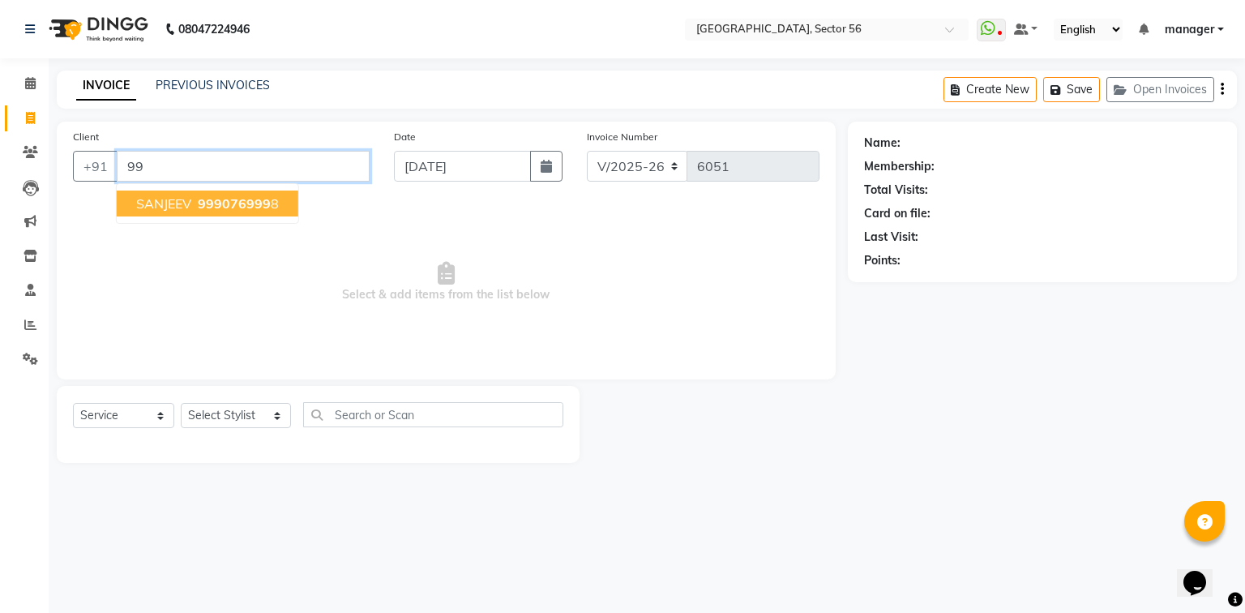
type input "9"
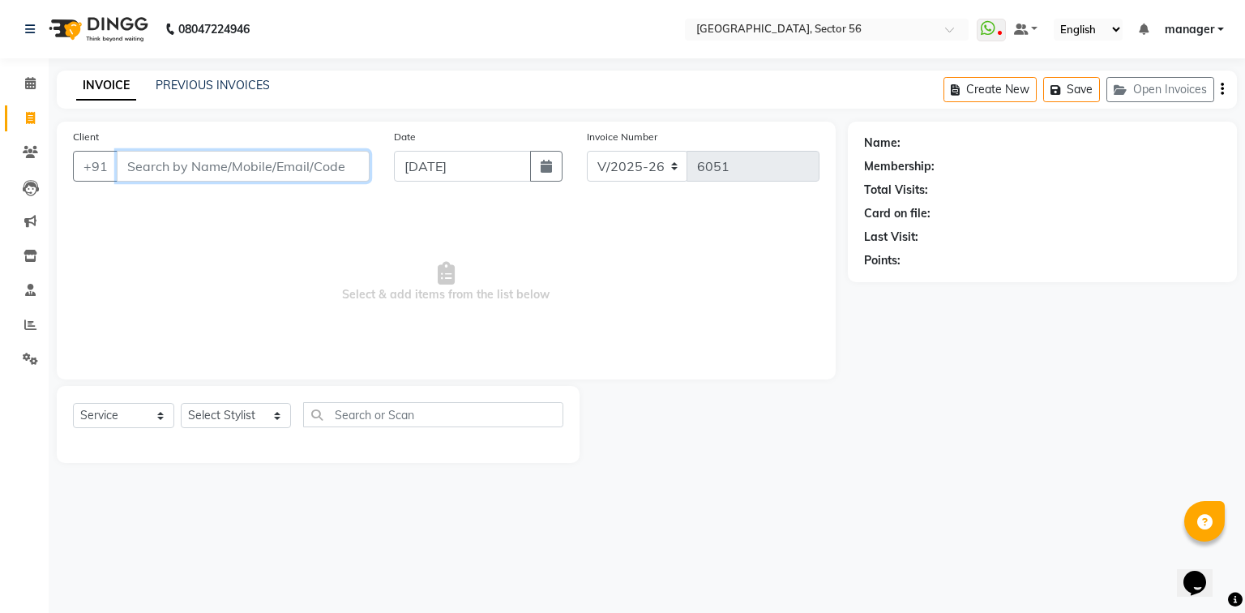
click at [195, 169] on input "Client" at bounding box center [243, 166] width 253 height 31
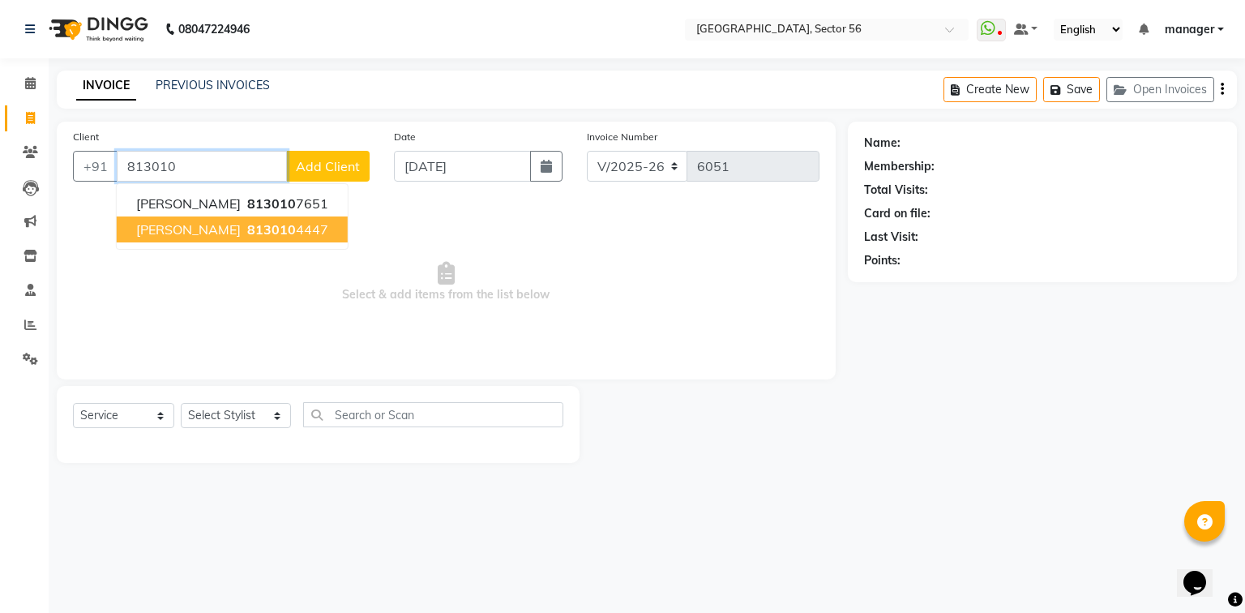
click at [187, 238] on button "[PERSON_NAME] 813010 4447" at bounding box center [232, 229] width 231 height 26
type input "8130104447"
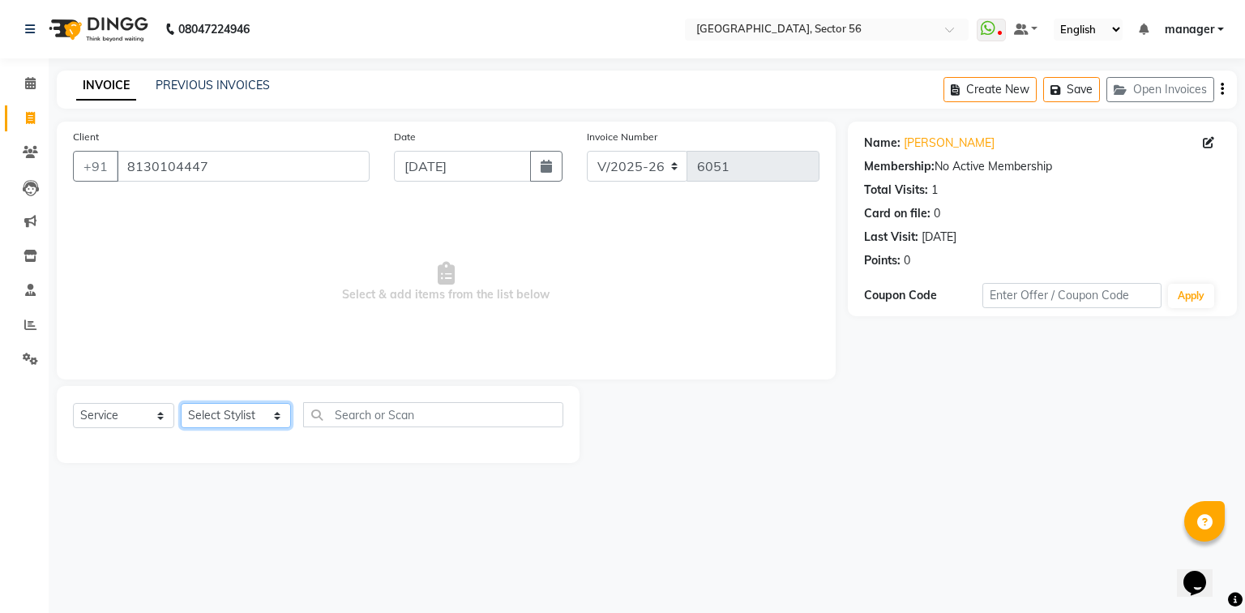
click at [238, 418] on select "Select Stylist [PERSON_NAME] [PERSON_NAME] [PERSON_NAME] MARKET STAFF amit amit…" at bounding box center [236, 415] width 110 height 25
select select "43517"
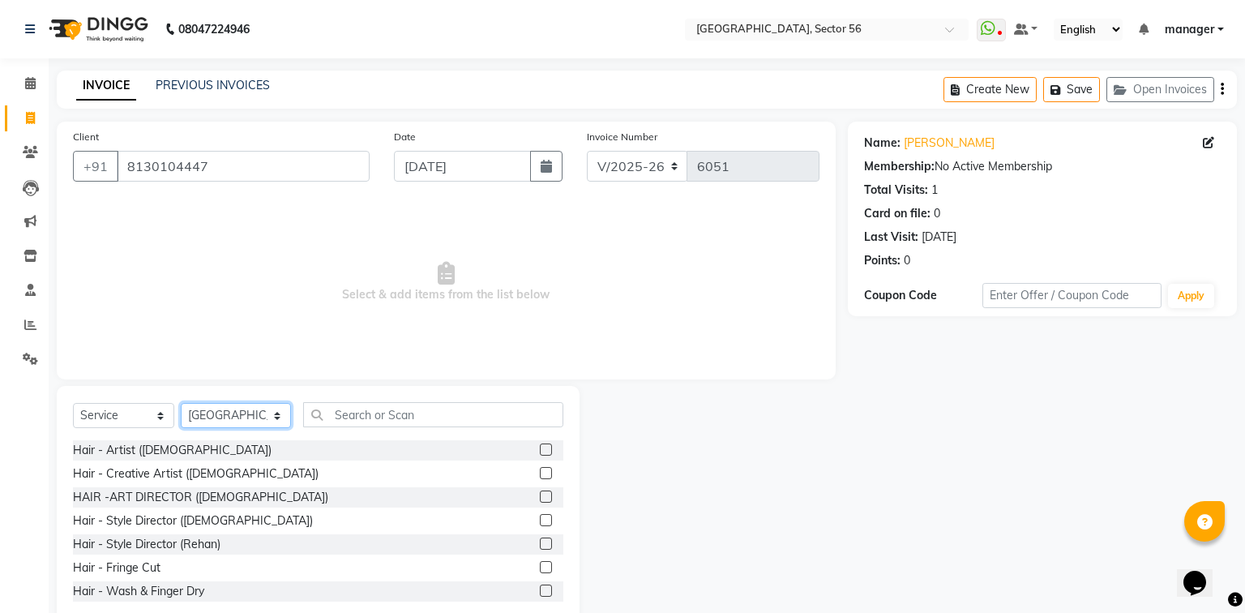
click at [238, 418] on select "Select Stylist [PERSON_NAME] [PERSON_NAME] [PERSON_NAME] MARKET STAFF amit amit…" at bounding box center [236, 415] width 110 height 25
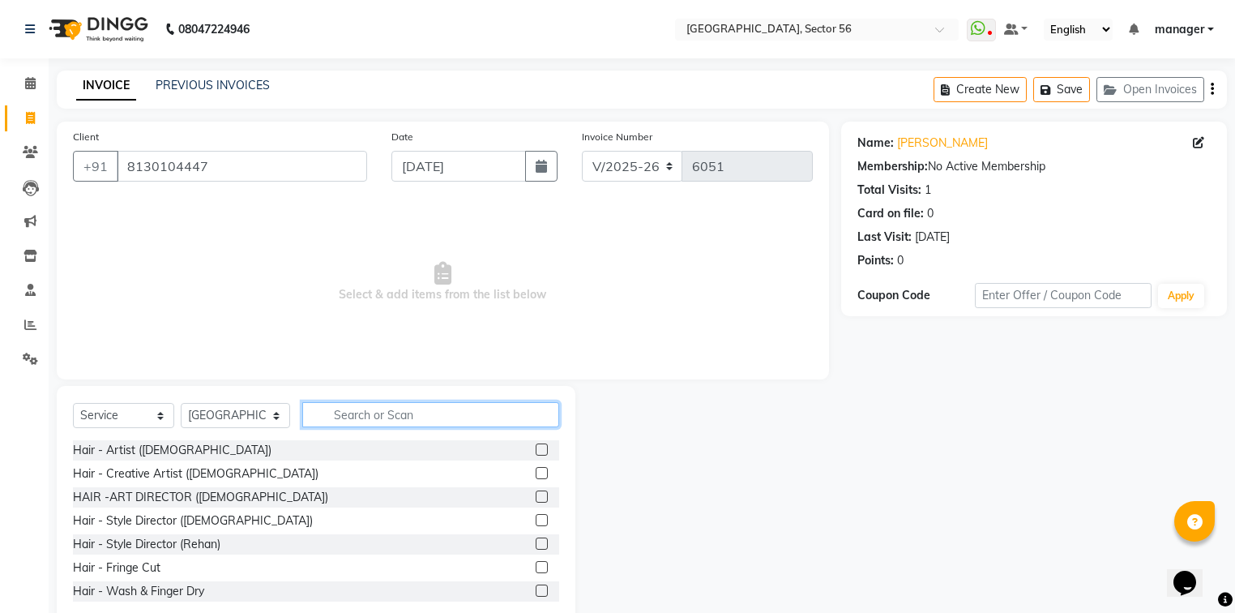
click at [439, 420] on input "text" at bounding box center [430, 414] width 257 height 25
type input "[DEMOGRAPHIC_DATA]"
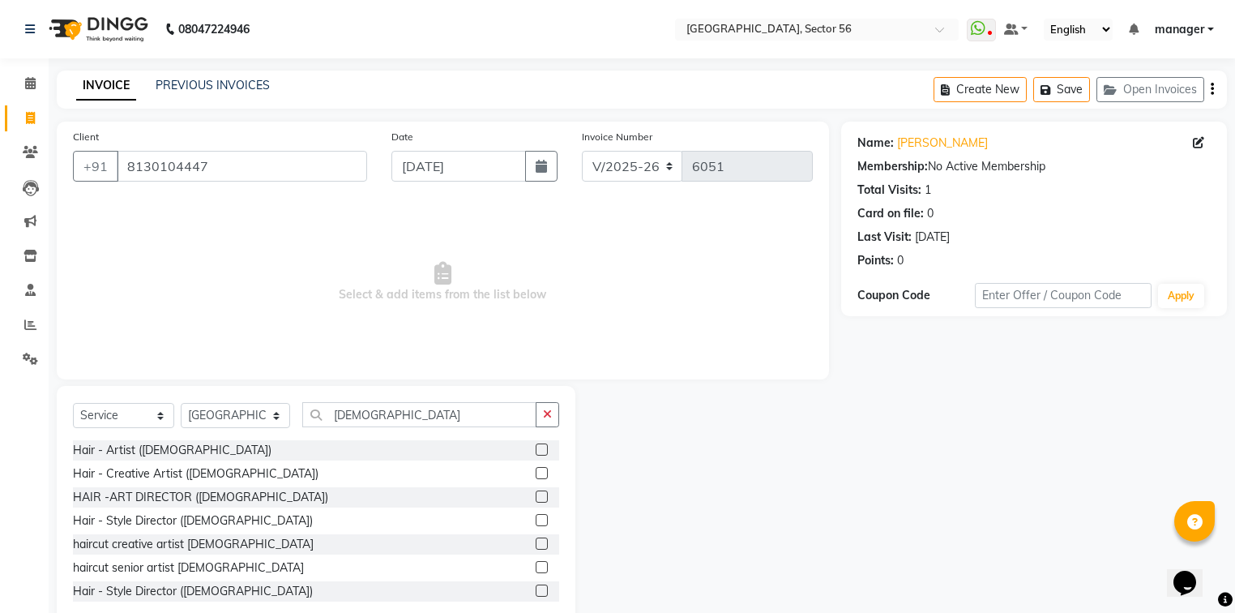
click at [536, 545] on label at bounding box center [542, 543] width 12 height 12
click at [536, 545] on input "checkbox" at bounding box center [541, 544] width 11 height 11
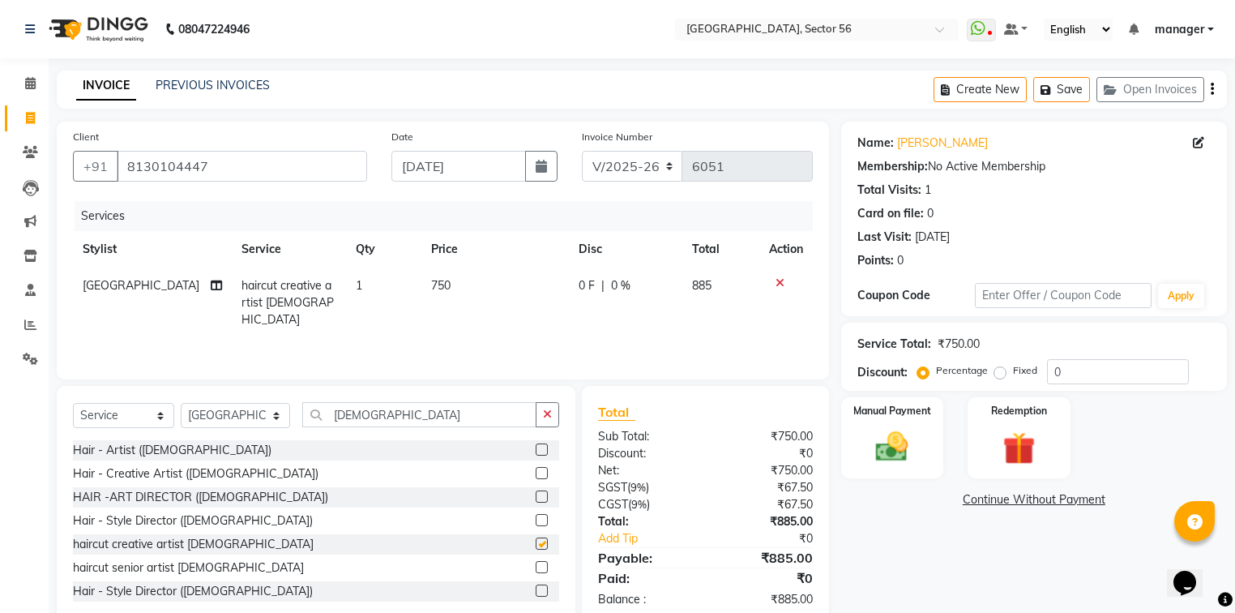
checkbox input "false"
click at [536, 567] on label at bounding box center [542, 567] width 12 height 12
click at [536, 567] on input "checkbox" at bounding box center [541, 567] width 11 height 11
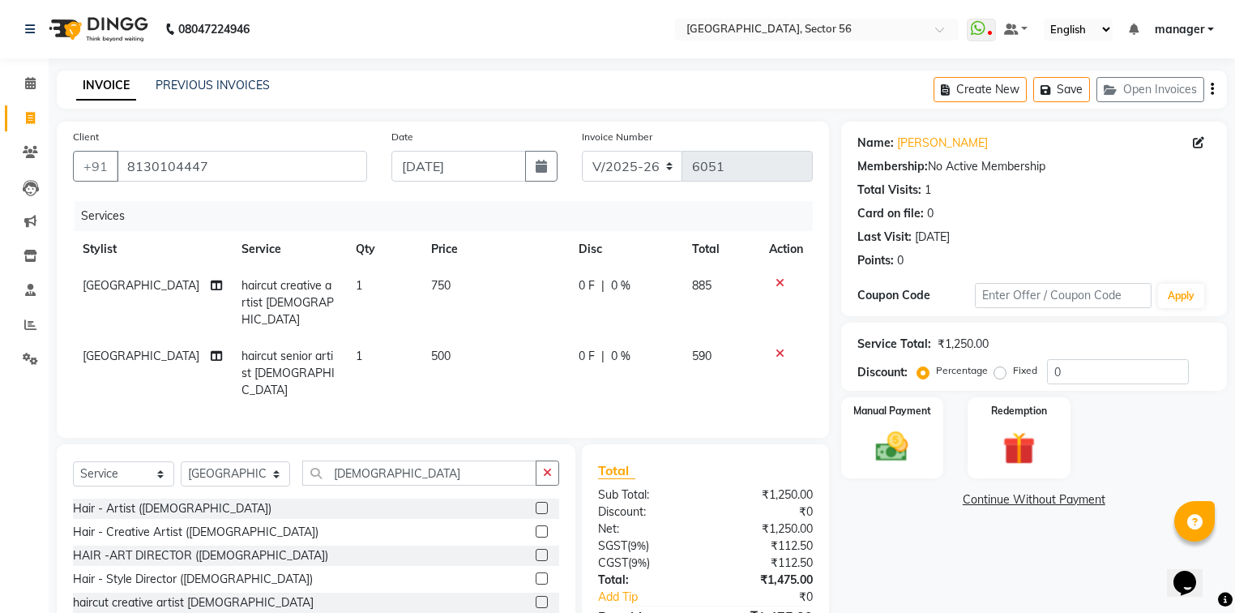
checkbox input "false"
click at [778, 284] on icon at bounding box center [780, 282] width 9 height 11
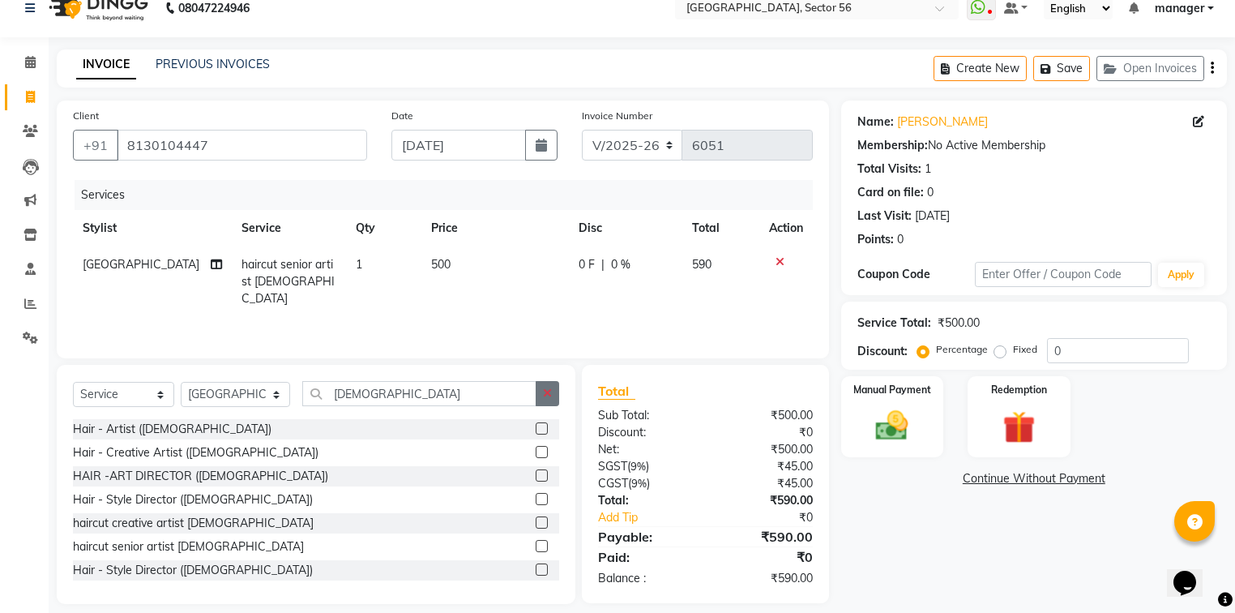
scroll to position [36, 0]
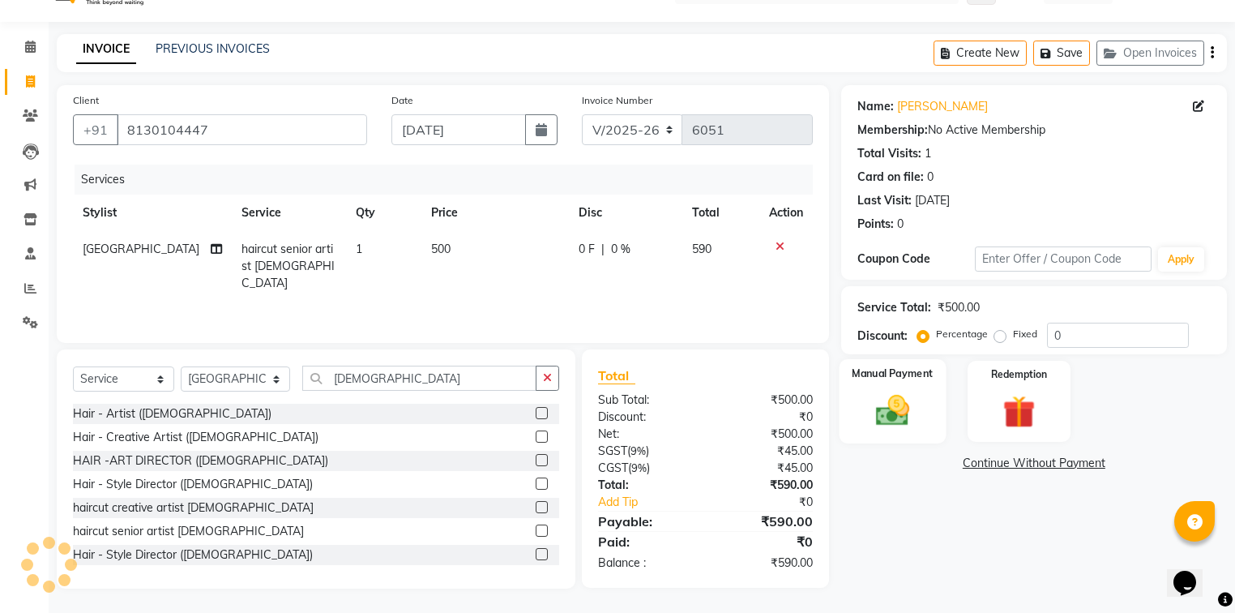
click at [884, 411] on img at bounding box center [892, 410] width 55 height 39
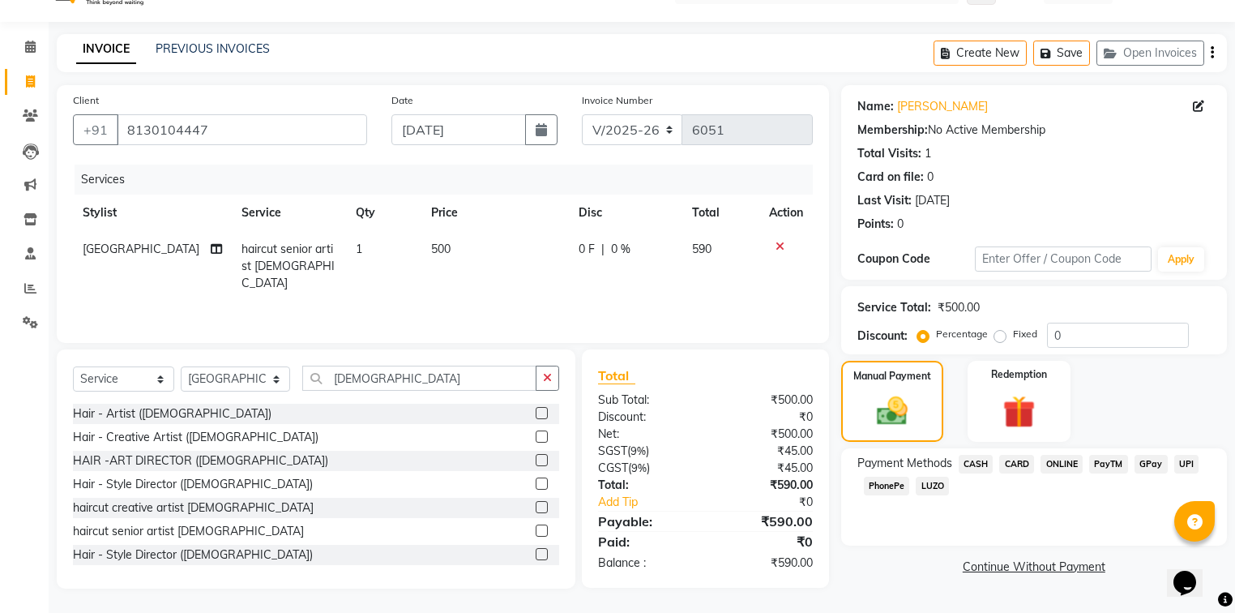
click at [1020, 464] on span "CARD" at bounding box center [1016, 464] width 35 height 19
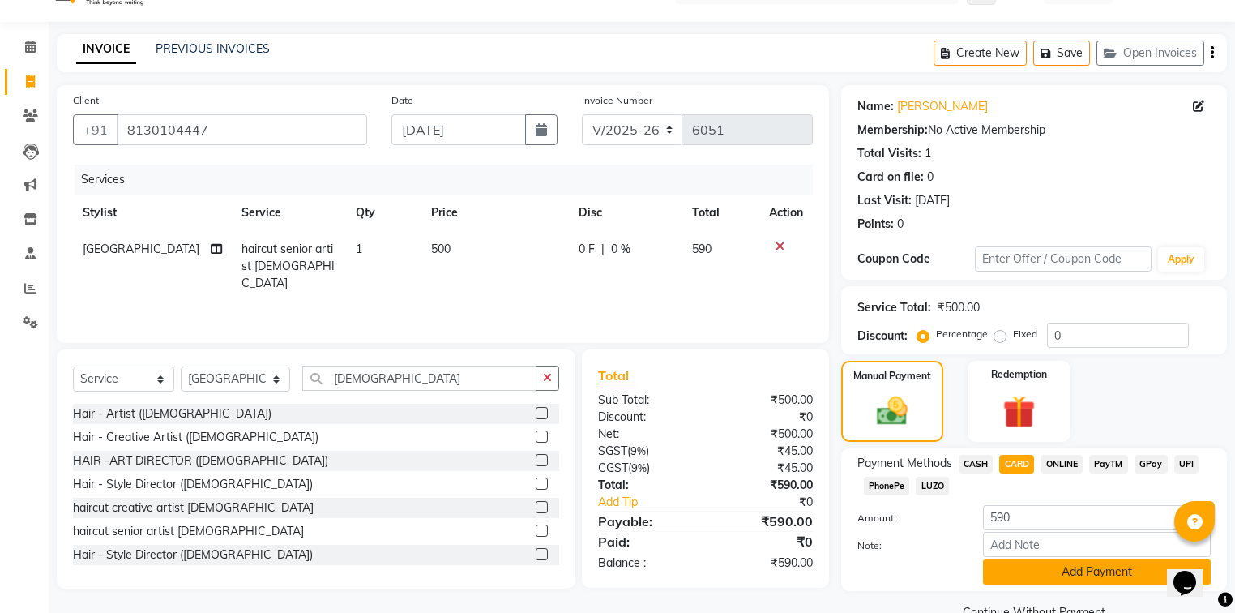
click at [1054, 571] on button "Add Payment" at bounding box center [1097, 571] width 228 height 25
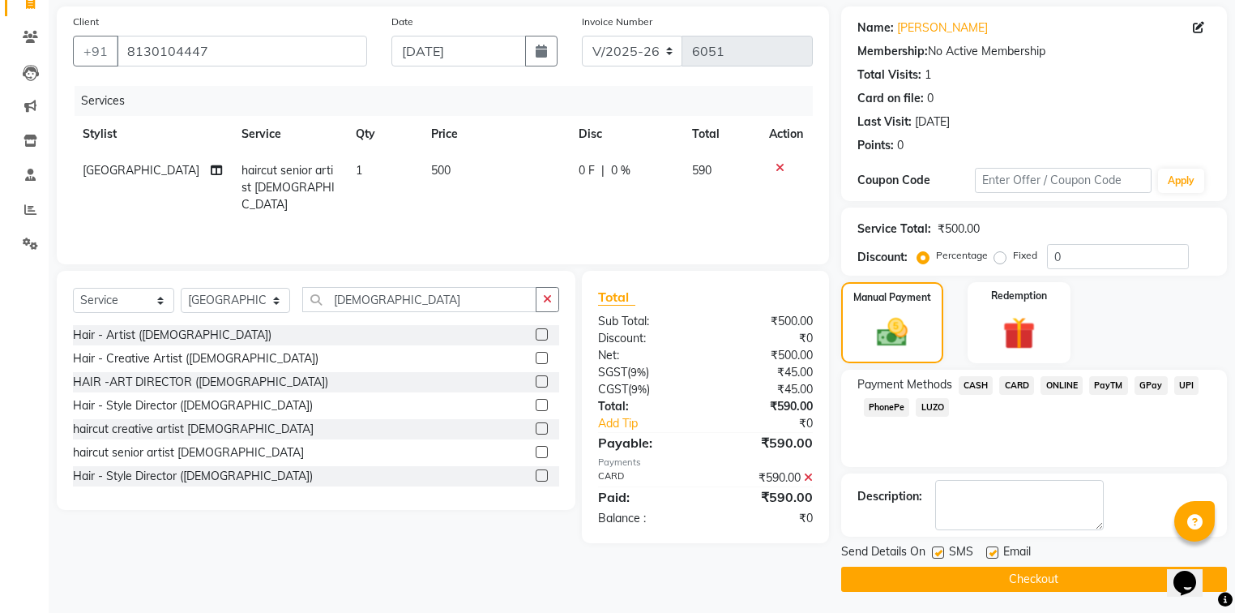
scroll to position [117, 0]
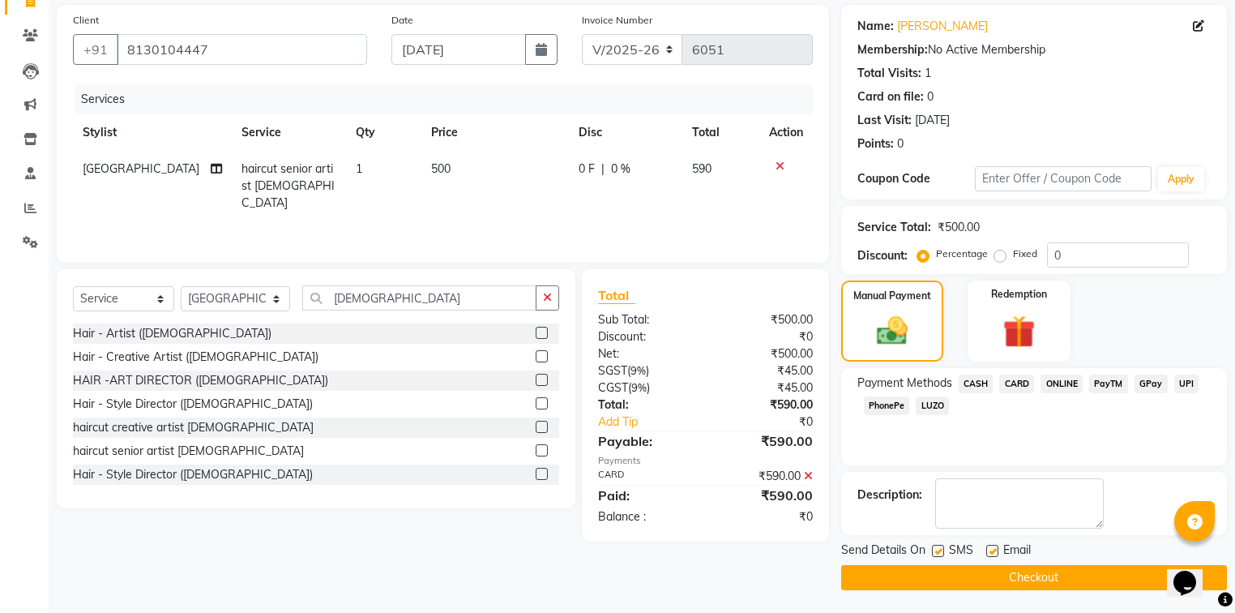
click at [1033, 576] on button "Checkout" at bounding box center [1034, 577] width 386 height 25
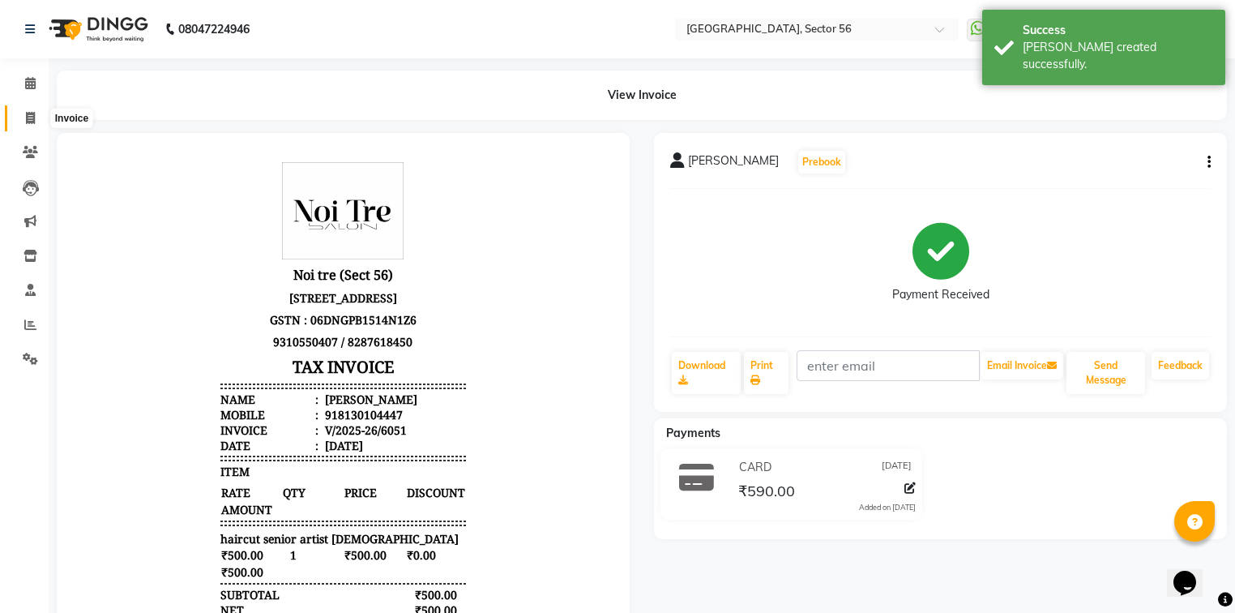
click at [28, 116] on icon at bounding box center [30, 118] width 9 height 12
select select "5557"
select select "service"
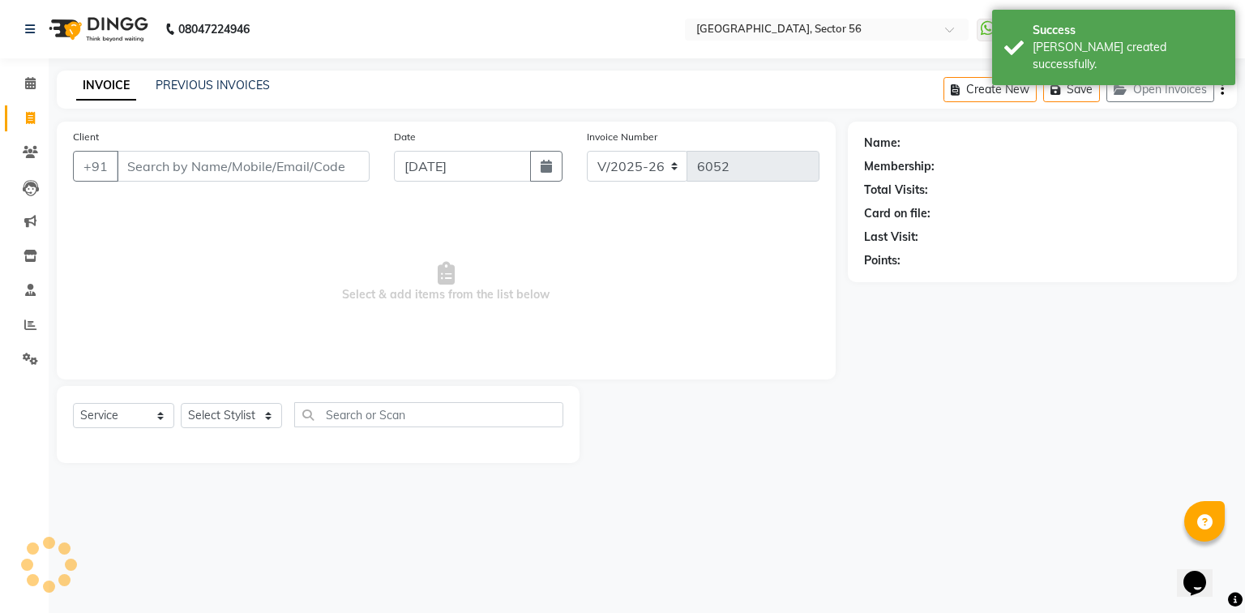
click at [169, 173] on input "Client" at bounding box center [243, 166] width 253 height 31
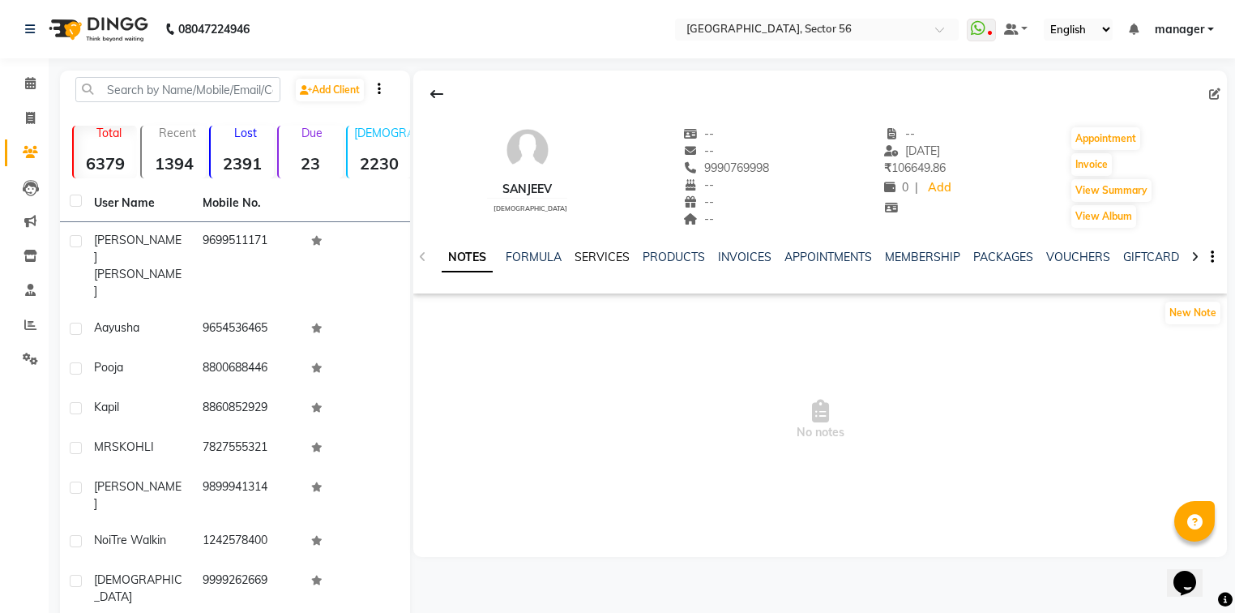
click at [593, 260] on link "SERVICES" at bounding box center [602, 257] width 55 height 15
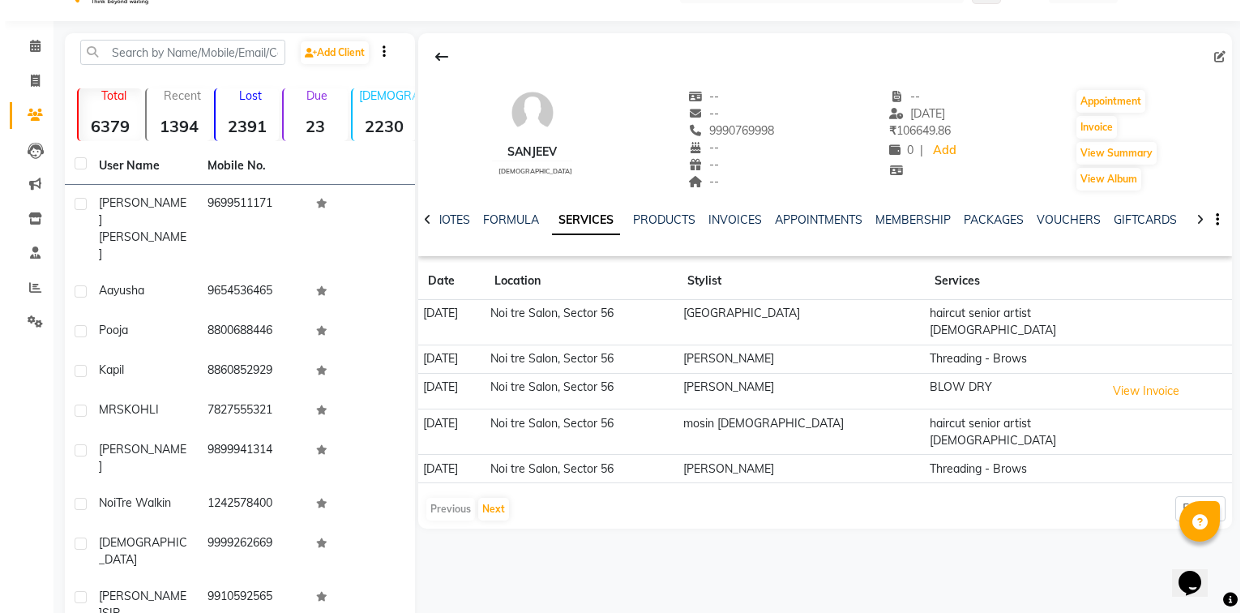
scroll to position [65, 0]
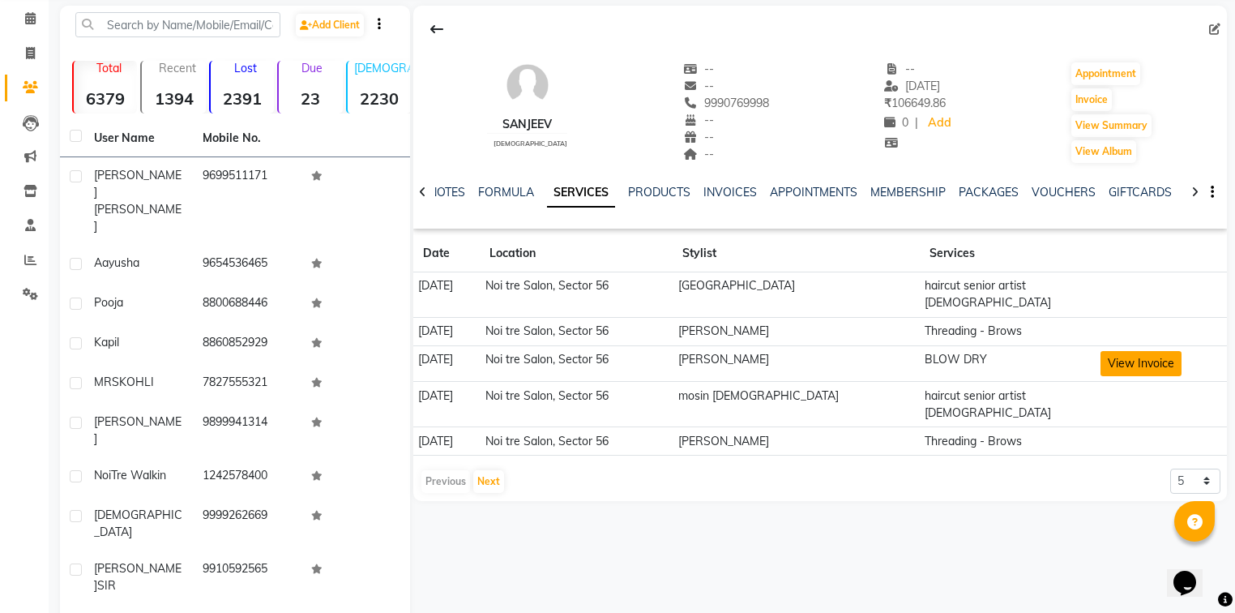
click at [1120, 351] on button "View Invoice" at bounding box center [1141, 363] width 81 height 25
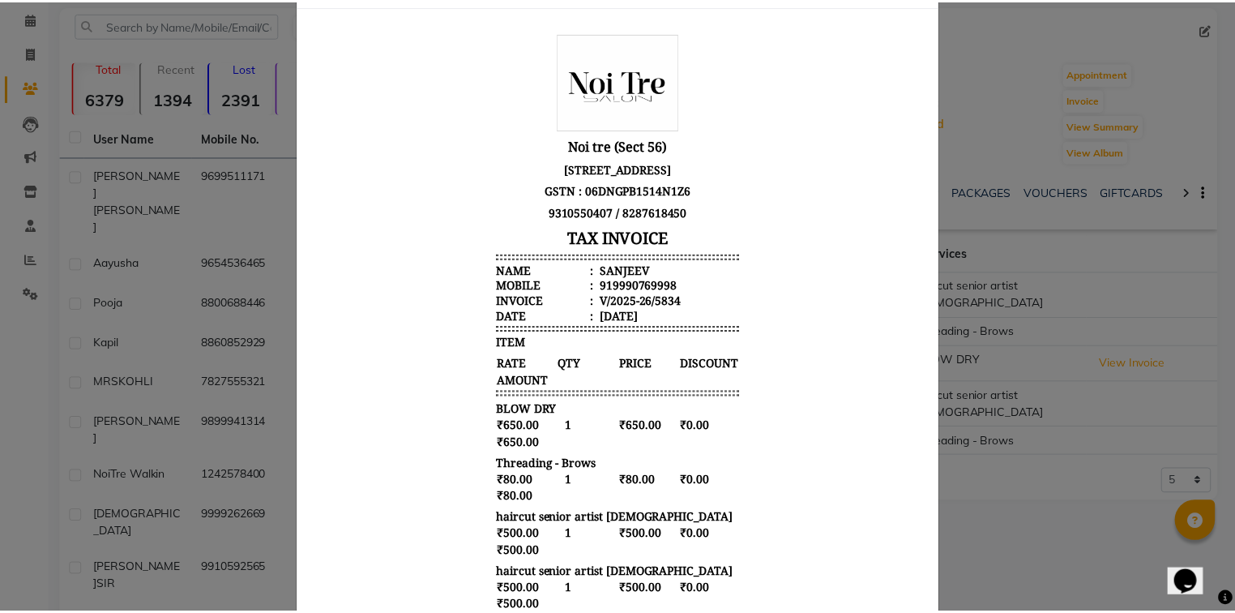
scroll to position [0, 0]
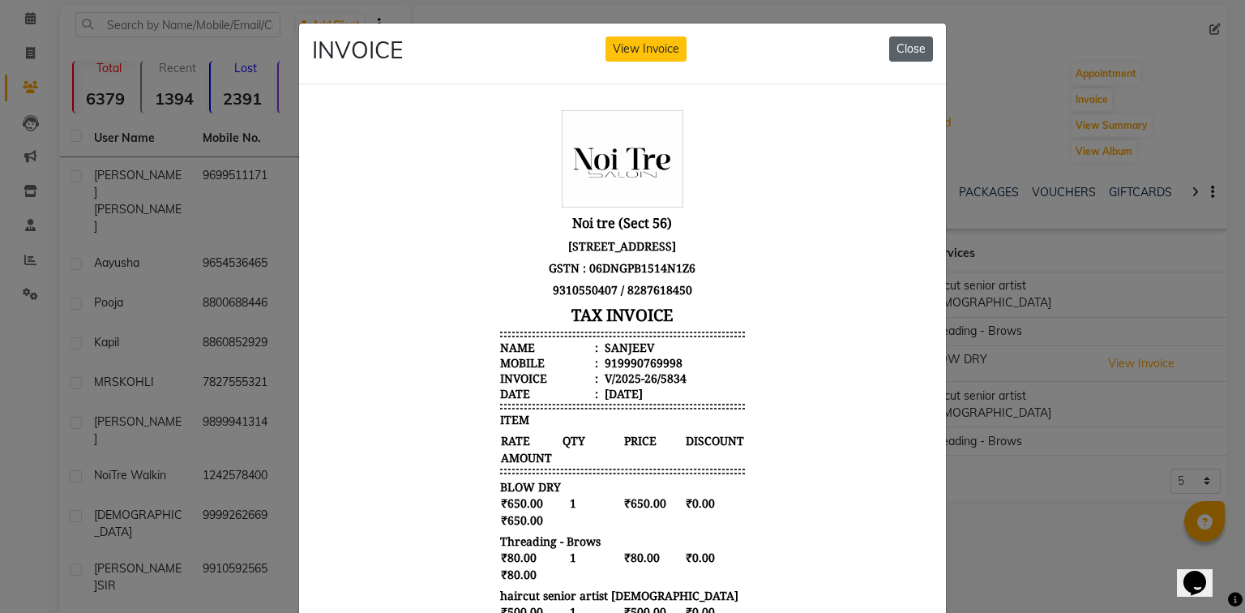
click at [908, 41] on button "Close" at bounding box center [911, 48] width 44 height 25
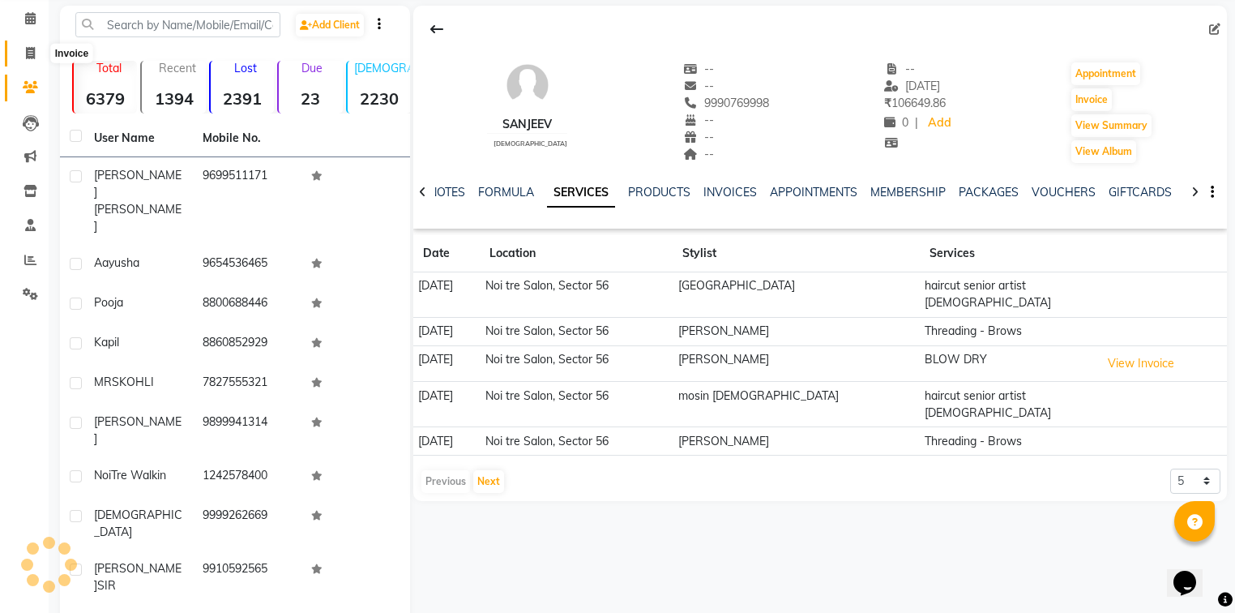
click at [21, 51] on span at bounding box center [30, 54] width 28 height 19
select select "service"
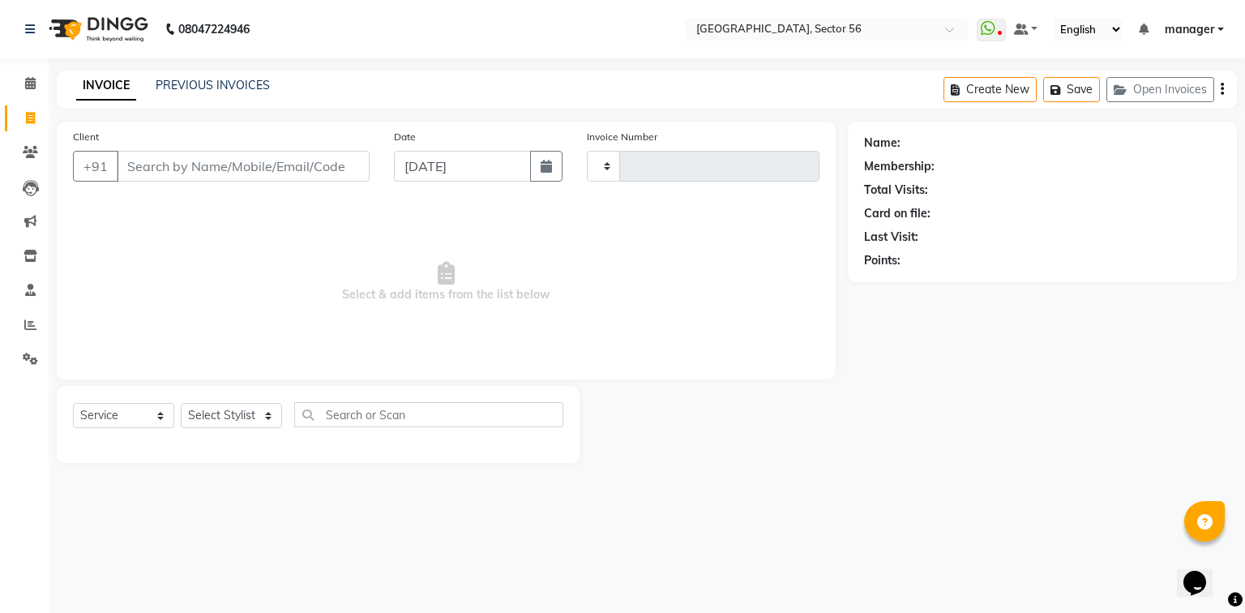
type input "6051"
select select "5557"
click at [219, 88] on link "PREVIOUS INVOICES" at bounding box center [213, 85] width 114 height 15
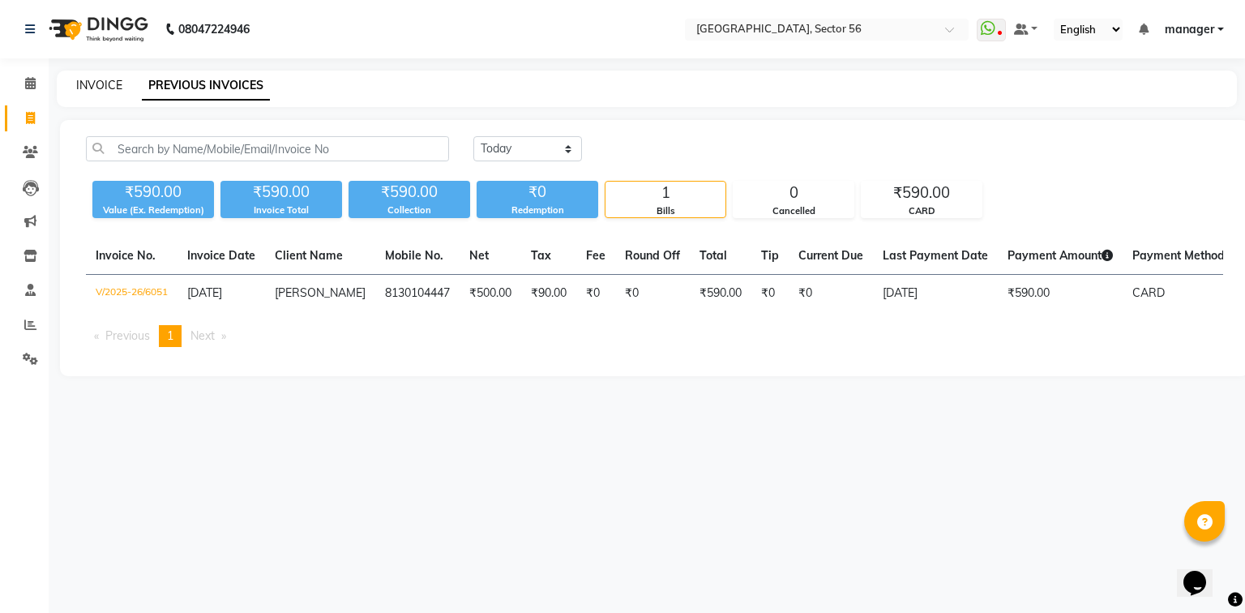
click at [101, 84] on link "INVOICE" at bounding box center [99, 85] width 46 height 15
select select "service"
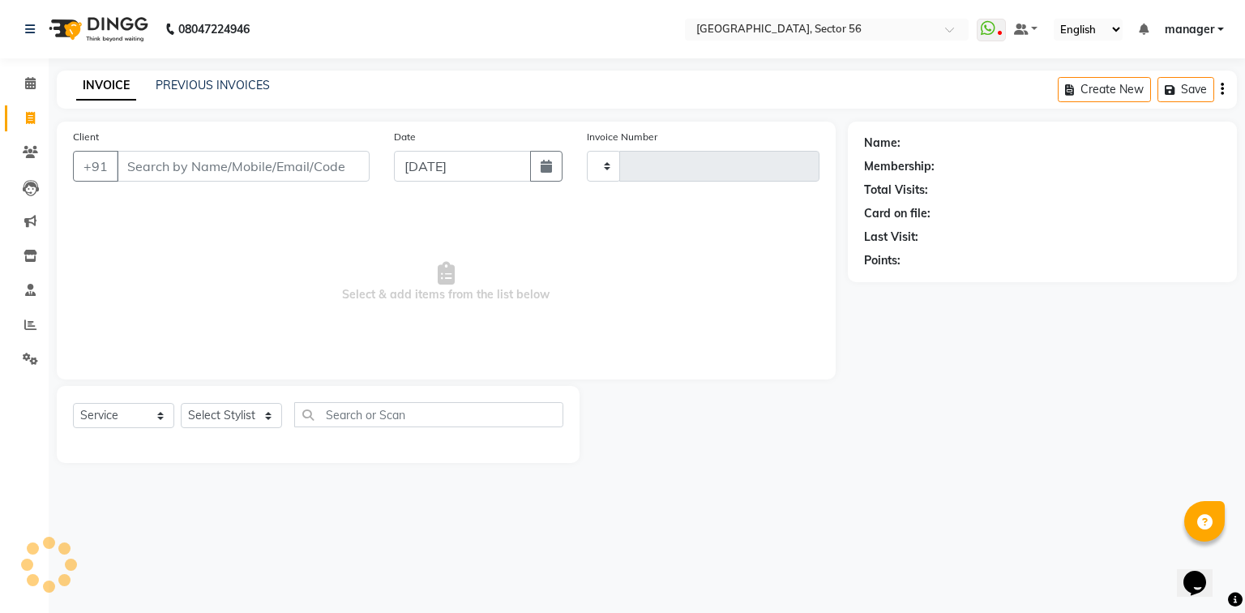
type input "6052"
select select "5557"
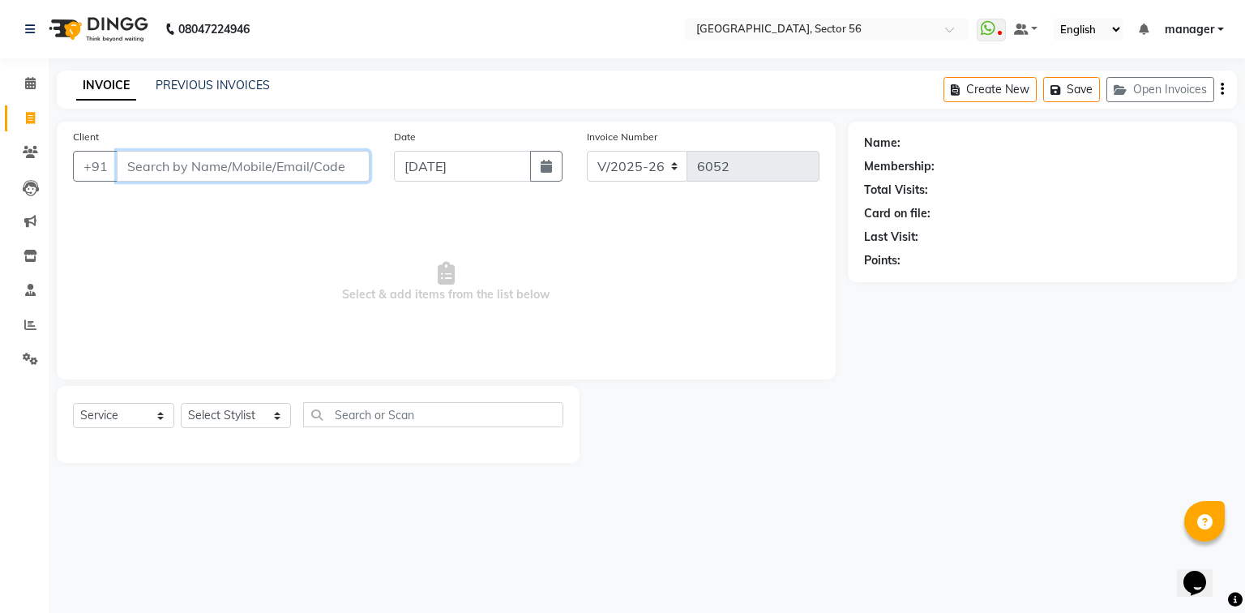
click at [222, 167] on input "Client" at bounding box center [243, 166] width 253 height 31
click at [154, 170] on input "Client" at bounding box center [243, 166] width 253 height 31
click at [246, 425] on select "Select Stylist [PERSON_NAME] [PERSON_NAME] [PERSON_NAME] MARKET STAFF amit amit…" at bounding box center [236, 415] width 110 height 25
select select "43522"
click at [181, 404] on select "Select Stylist [PERSON_NAME] [PERSON_NAME] [PERSON_NAME] MARKET STAFF amit amit…" at bounding box center [236, 415] width 110 height 25
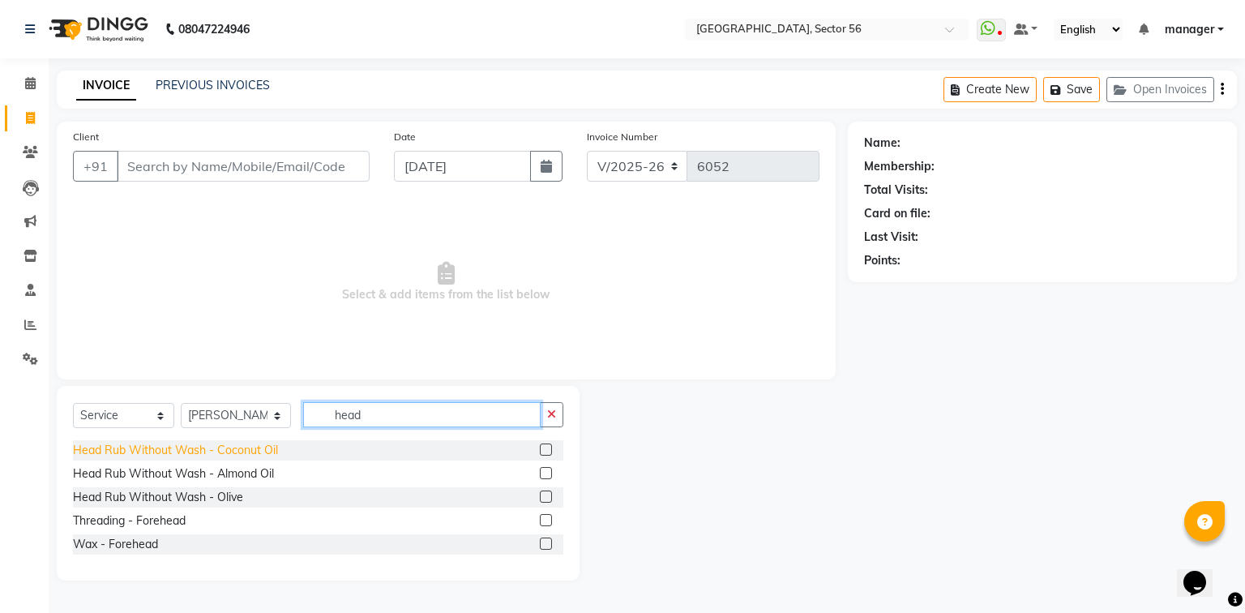
type input "head"
click at [230, 454] on div "Head Rub Without Wash - Coconut Oil" at bounding box center [175, 450] width 205 height 17
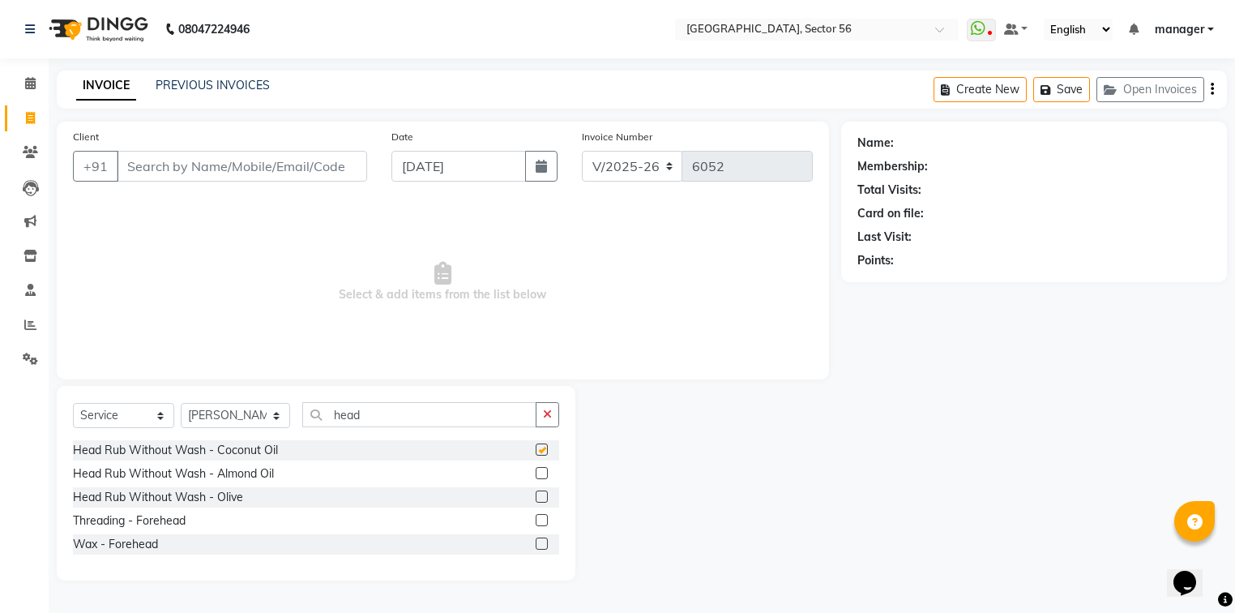
checkbox input "false"
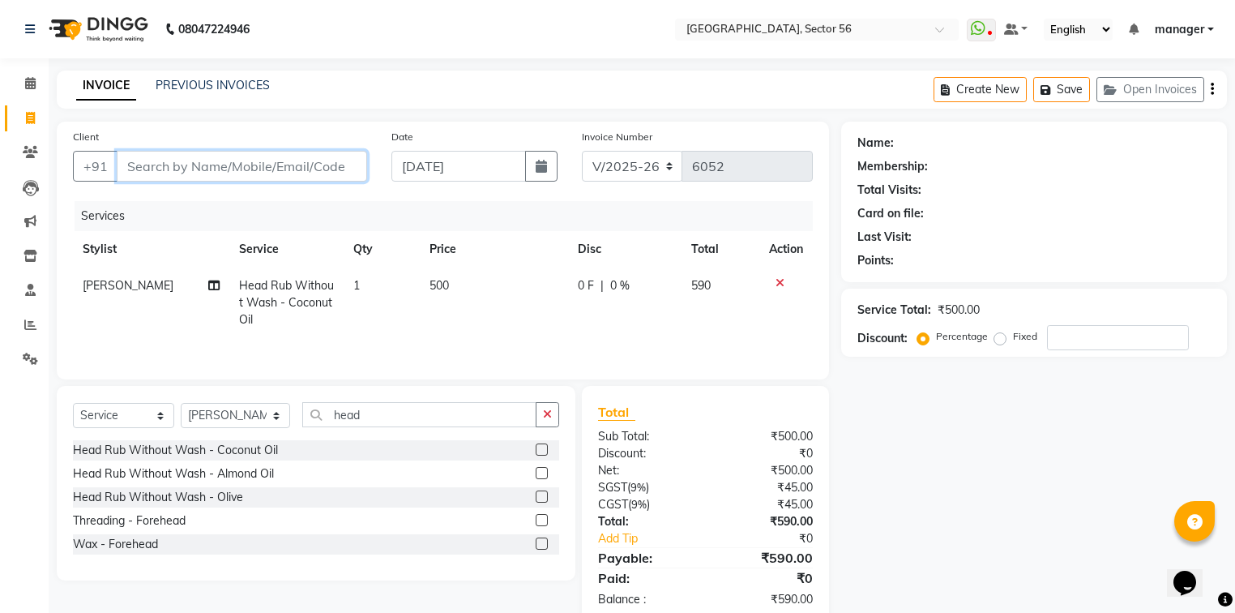
click at [275, 166] on input "Client" at bounding box center [242, 166] width 250 height 31
type input "9"
type input "0"
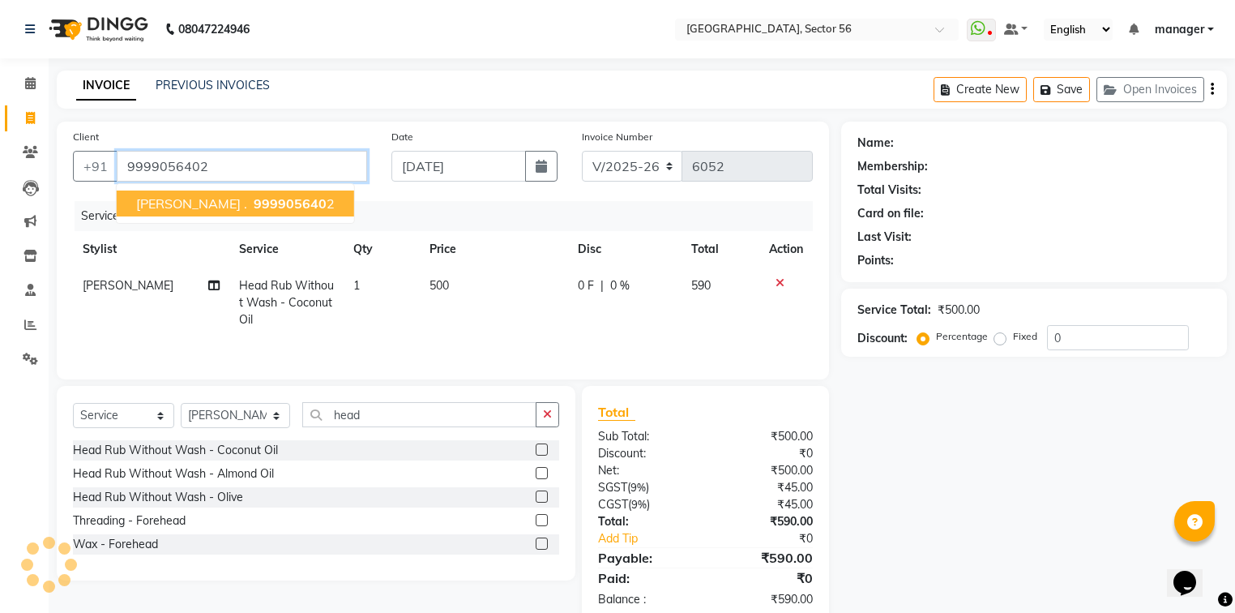
type input "9999056402"
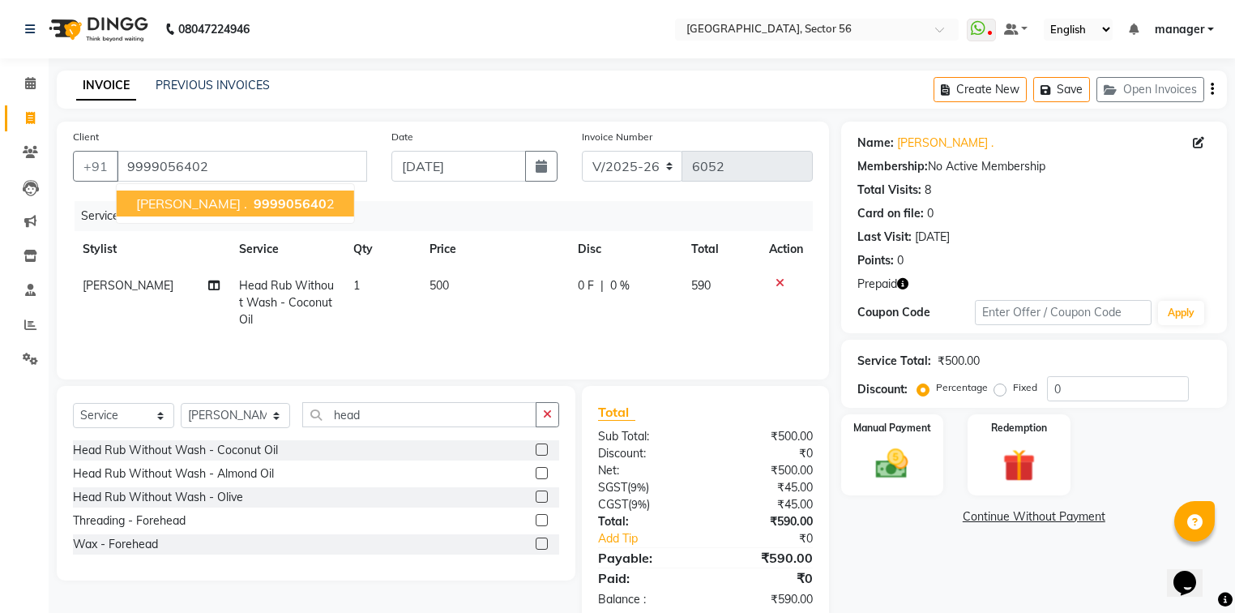
click at [254, 207] on span "999905640" at bounding box center [290, 203] width 73 height 16
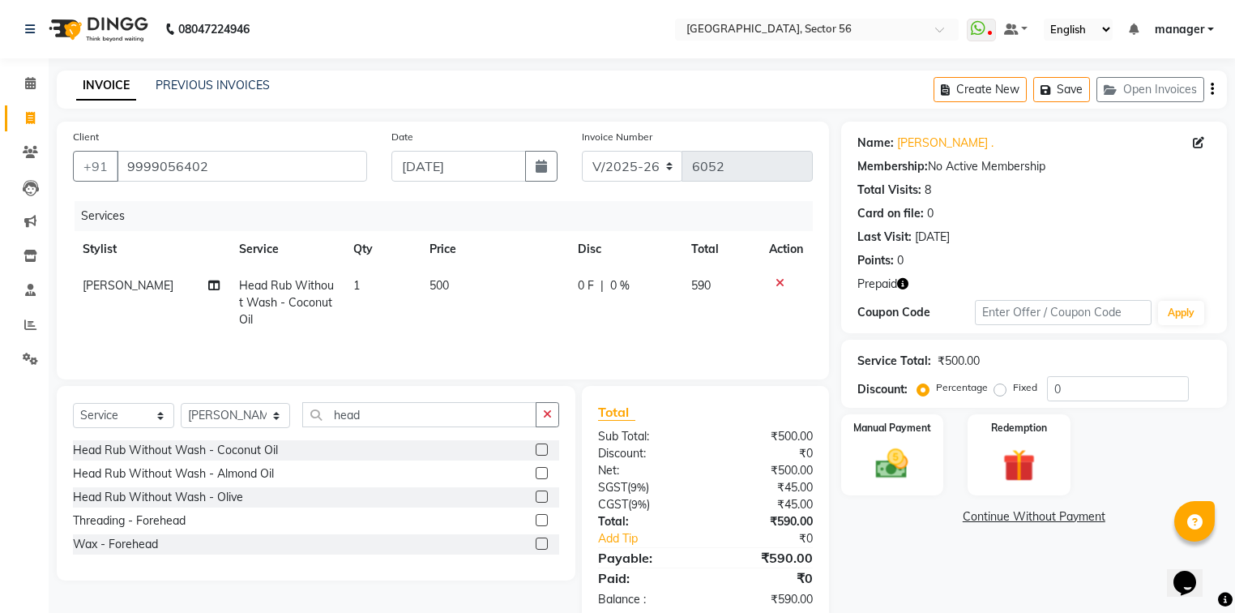
click at [903, 286] on icon "button" at bounding box center [902, 283] width 11 height 11
click at [927, 584] on div "Name: Vidushi . Membership: No Active Membership Total Visits: 8 Card on file: …" at bounding box center [1040, 373] width 398 height 503
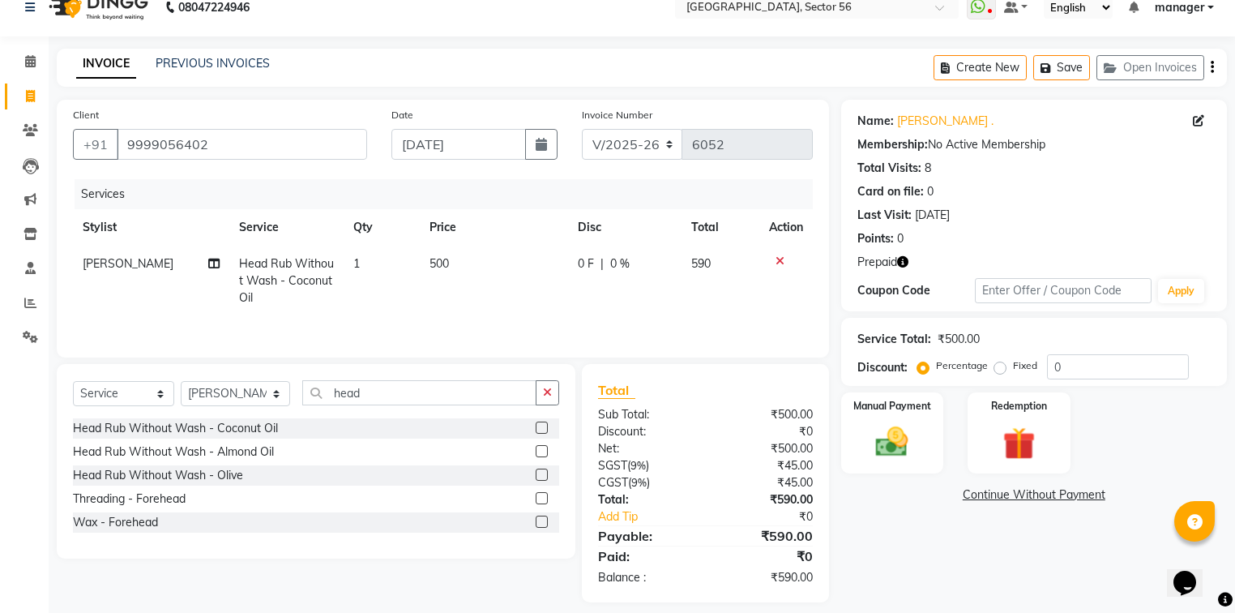
scroll to position [36, 0]
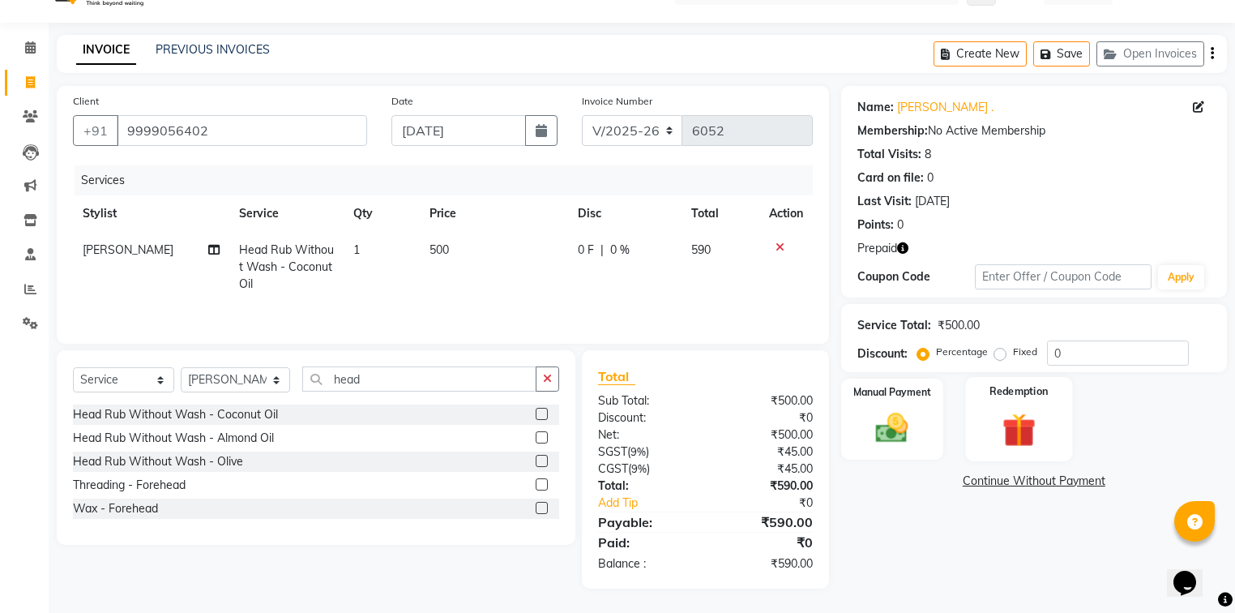
click at [1067, 426] on div "Redemption" at bounding box center [1019, 419] width 107 height 84
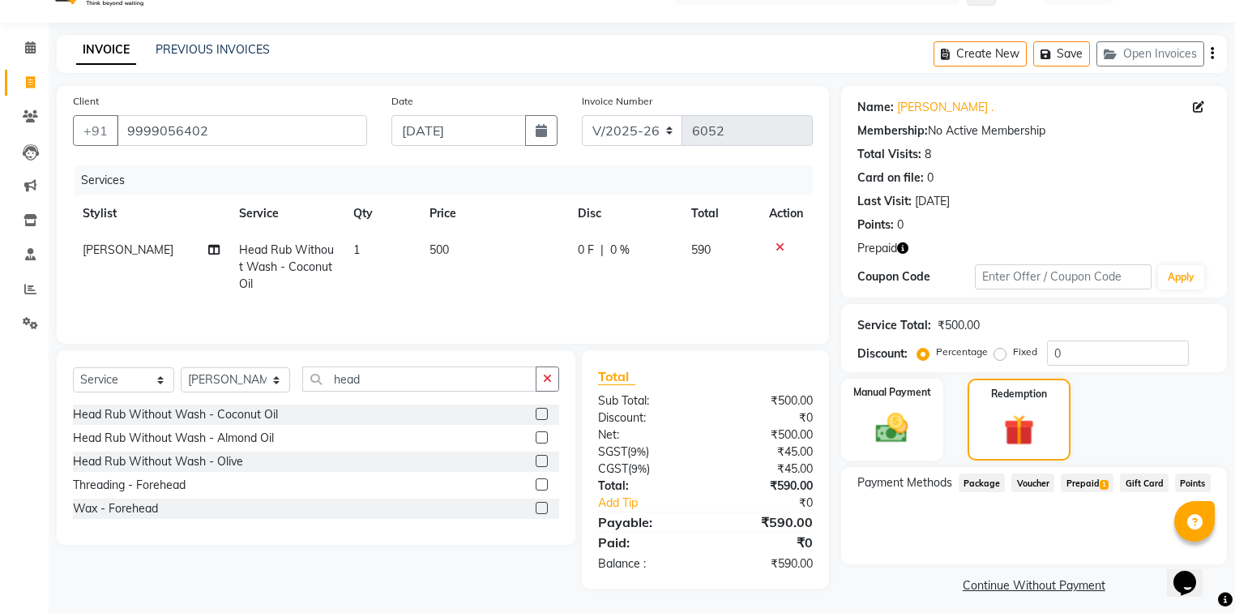
click at [1078, 483] on span "Prepaid 1" at bounding box center [1087, 482] width 53 height 19
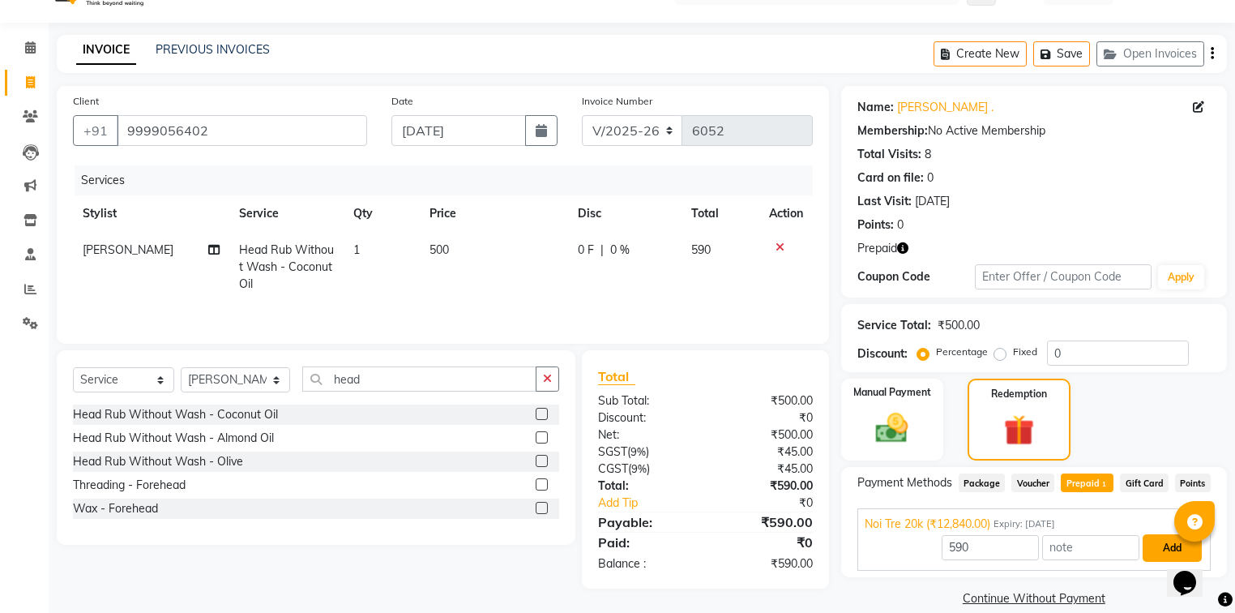
click at [1168, 543] on button "Add" at bounding box center [1172, 548] width 59 height 28
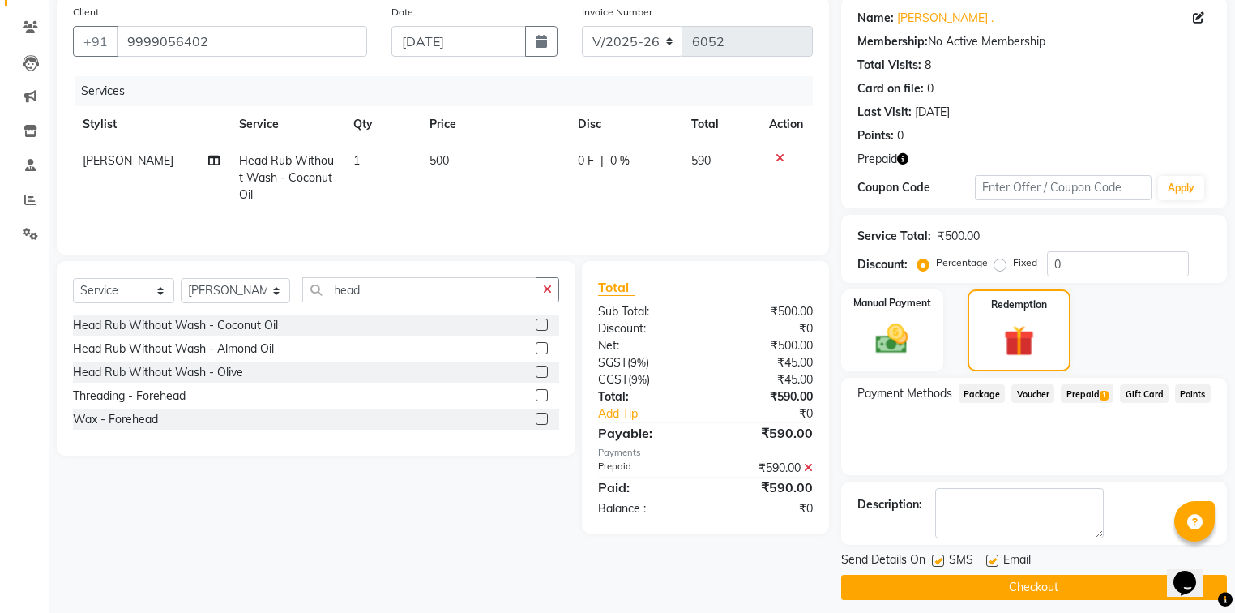
scroll to position [135, 0]
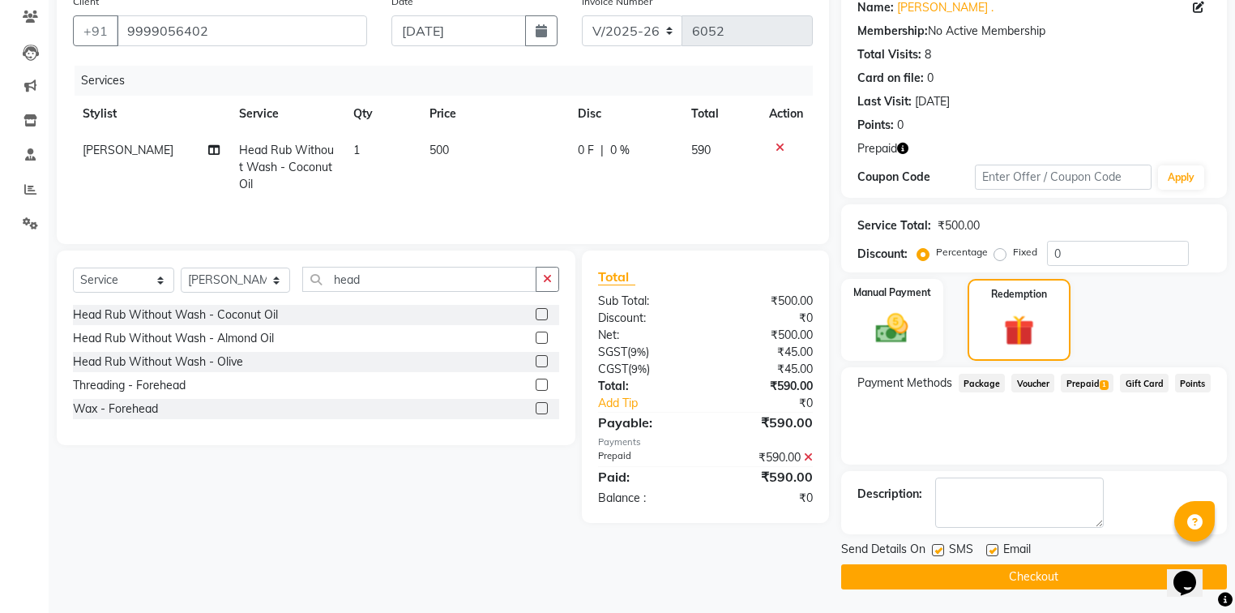
click at [932, 577] on button "Checkout" at bounding box center [1034, 576] width 386 height 25
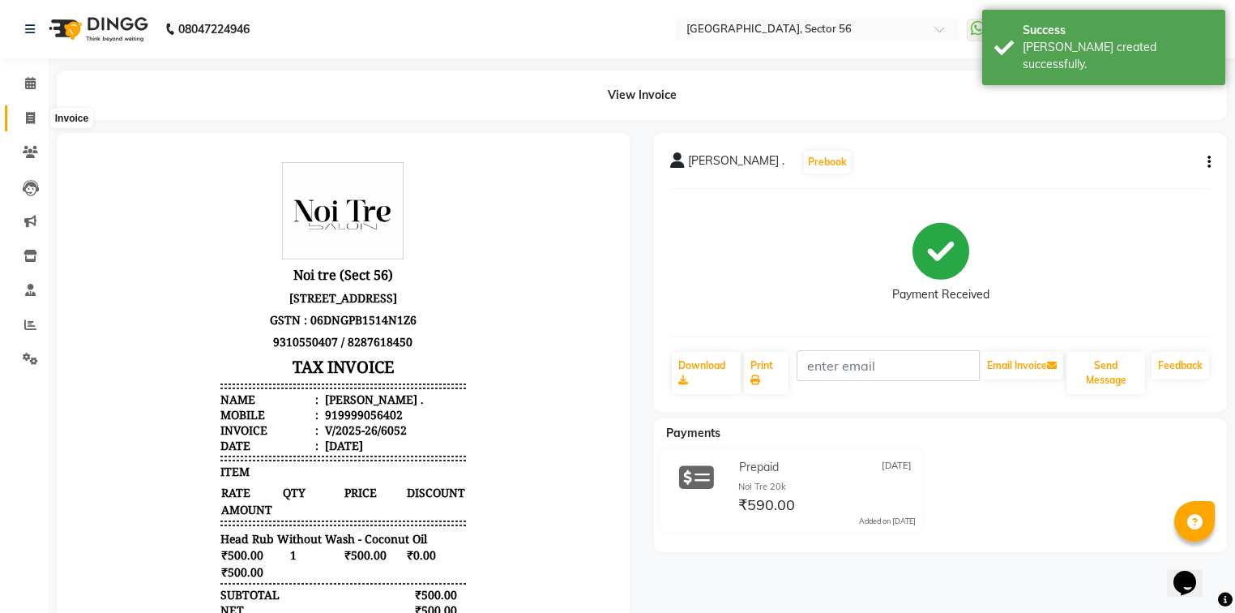
click at [34, 118] on icon at bounding box center [30, 118] width 9 height 12
select select "5557"
select select "service"
